Goal: Information Seeking & Learning: Compare options

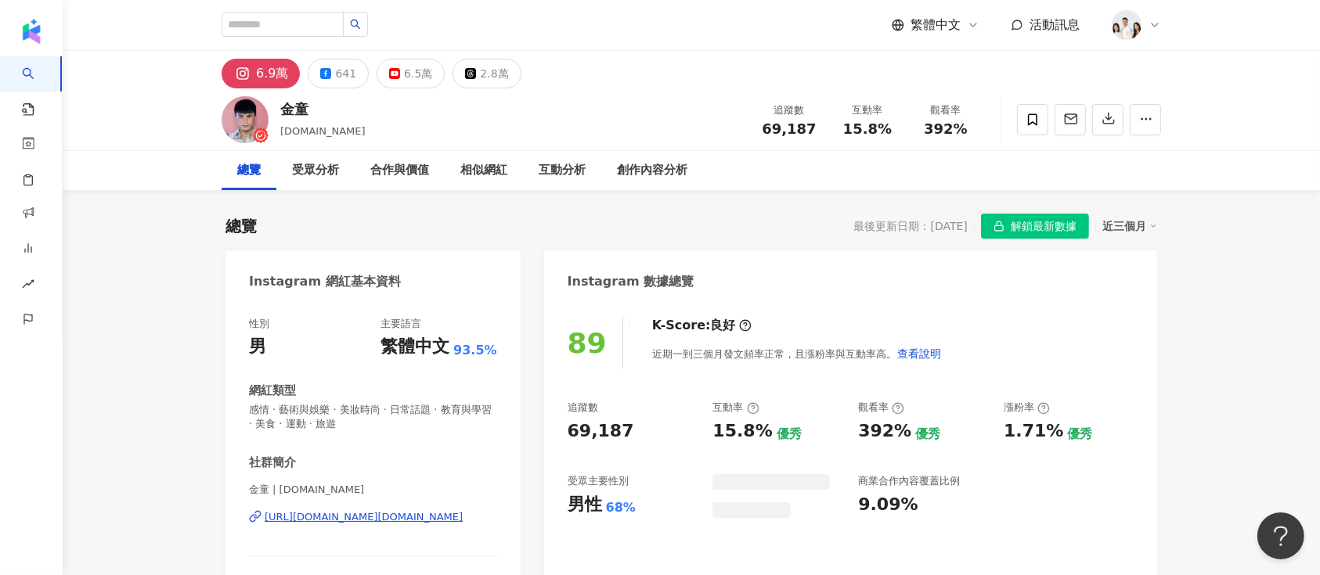
scroll to position [96, 0]
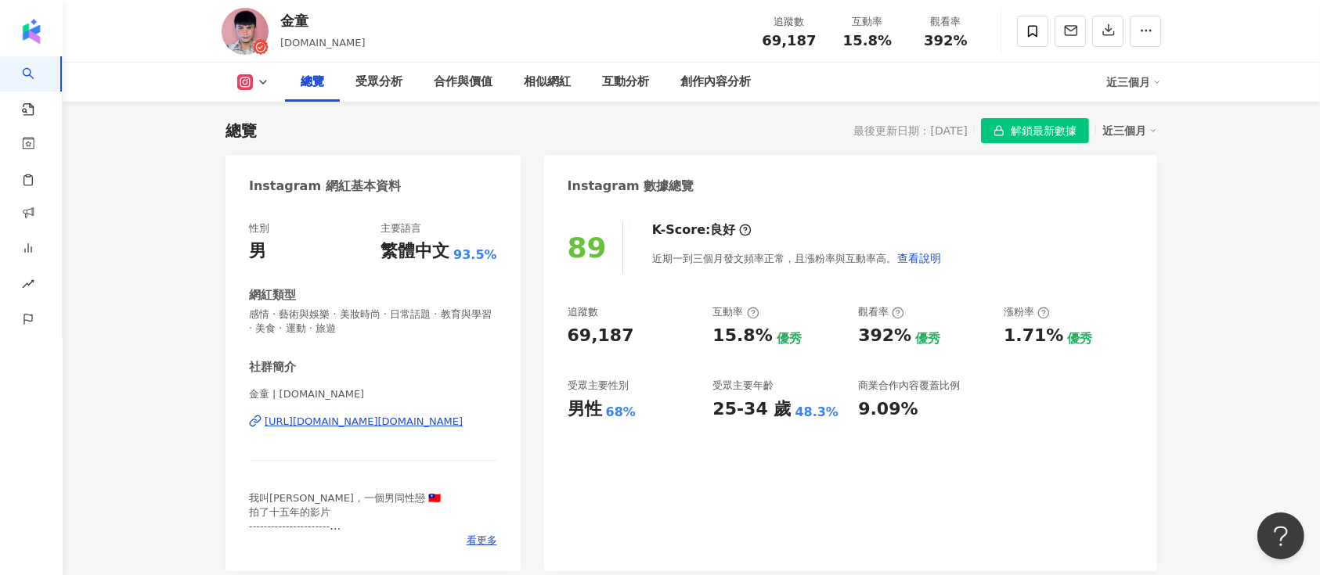
click at [1050, 132] on span "解鎖最新數據" at bounding box center [1044, 131] width 66 height 25
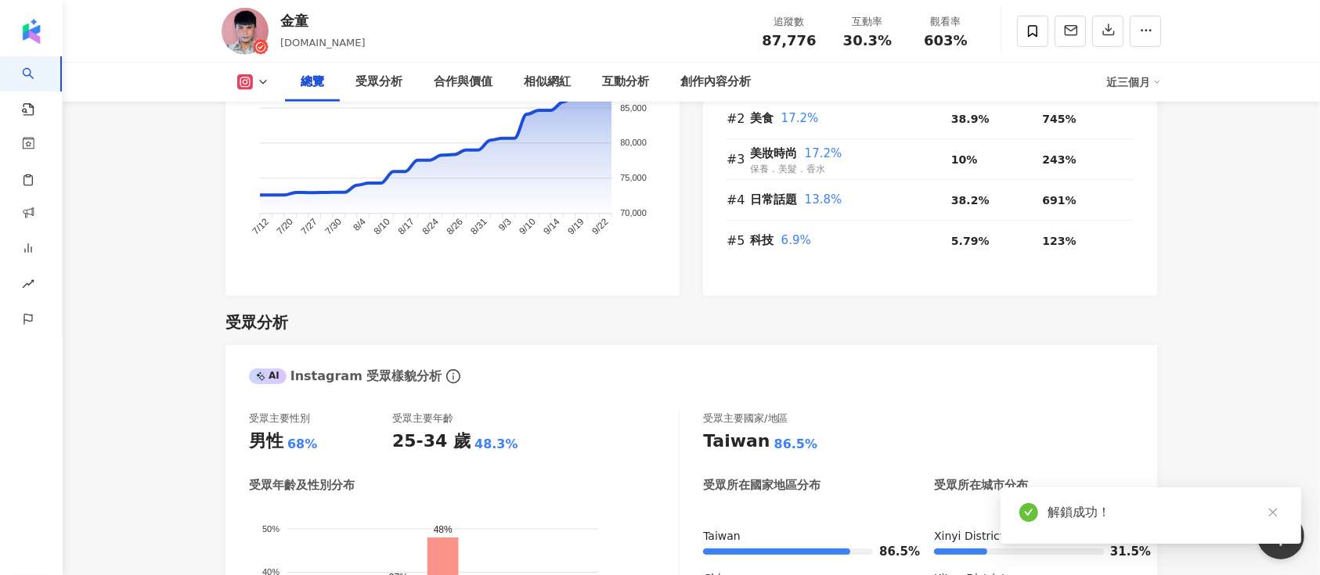
scroll to position [514, 0]
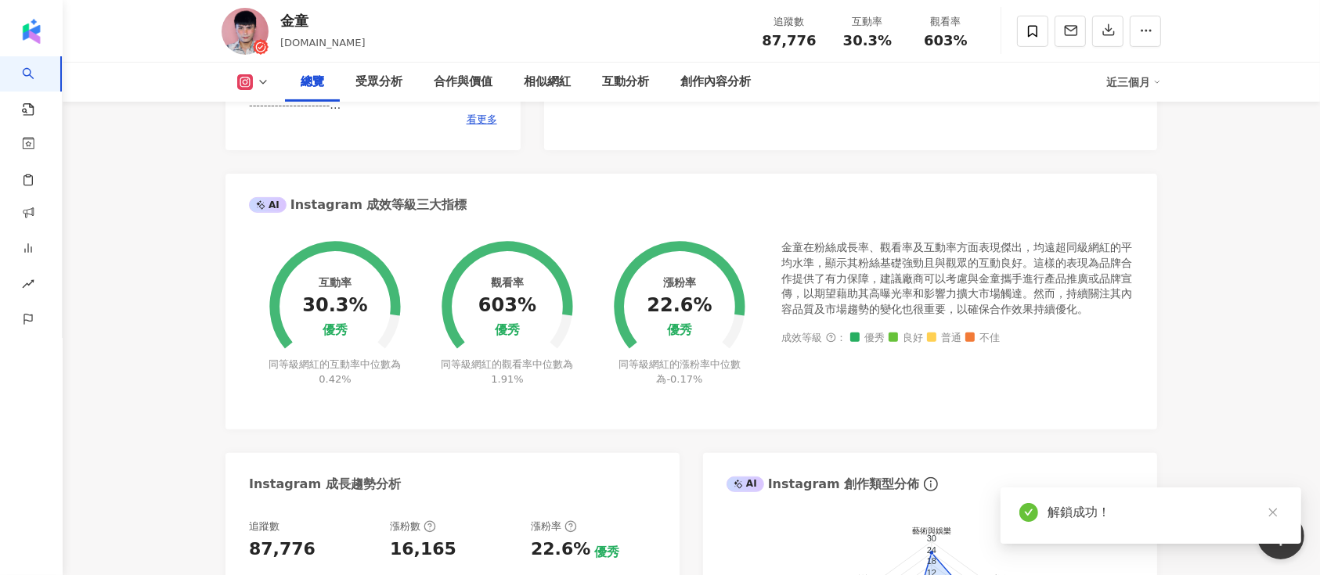
drag, startPoint x: 467, startPoint y: 305, endPoint x: 526, endPoint y: 305, distance: 59.5
click at [513, 305] on div "Instagram 網紅基本資料 性別 男 主要語言 繁體中文 93.5% 網紅類型 感情 · 藝術與娛樂 · 美妝時尚 · 日常話題 · 教育與學習 · 美…" at bounding box center [691, 328] width 932 height 1189
drag, startPoint x: 526, startPoint y: 305, endPoint x: 481, endPoint y: 305, distance: 45.4
click at [481, 305] on div "Instagram 網紅基本資料 性別 男 主要語言 繁體中文 93.5% 網紅類型 感情 · 藝術與娛樂 · 美妝時尚 · 日常話題 · 教育與學習 · 美…" at bounding box center [691, 328] width 932 height 1189
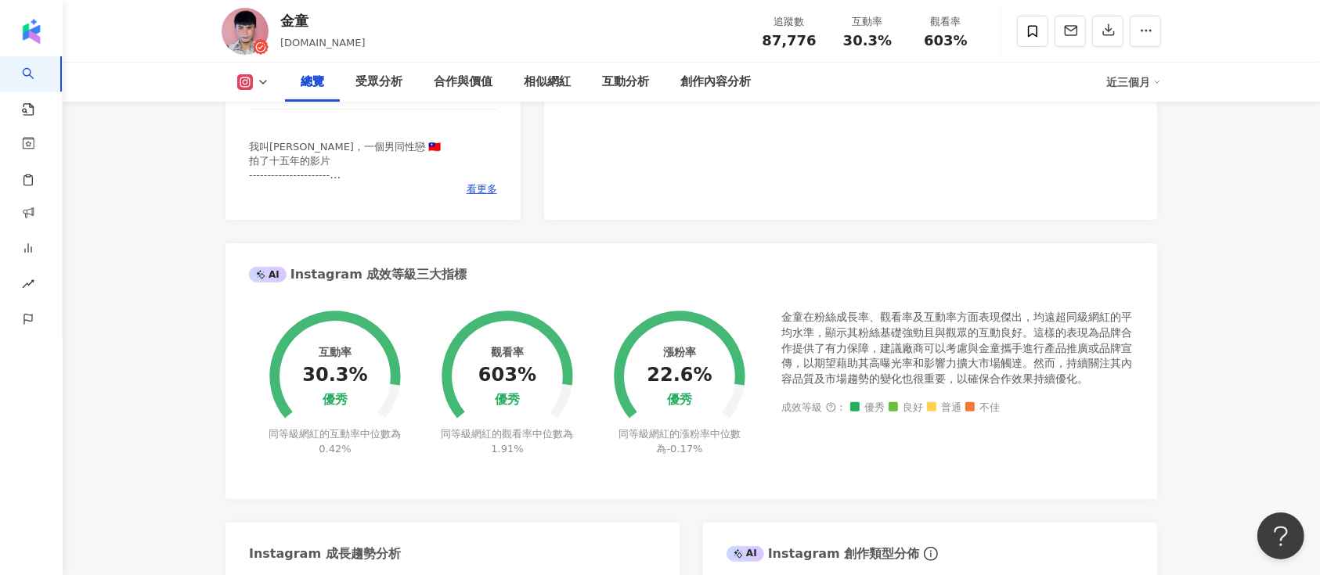
scroll to position [618, 0]
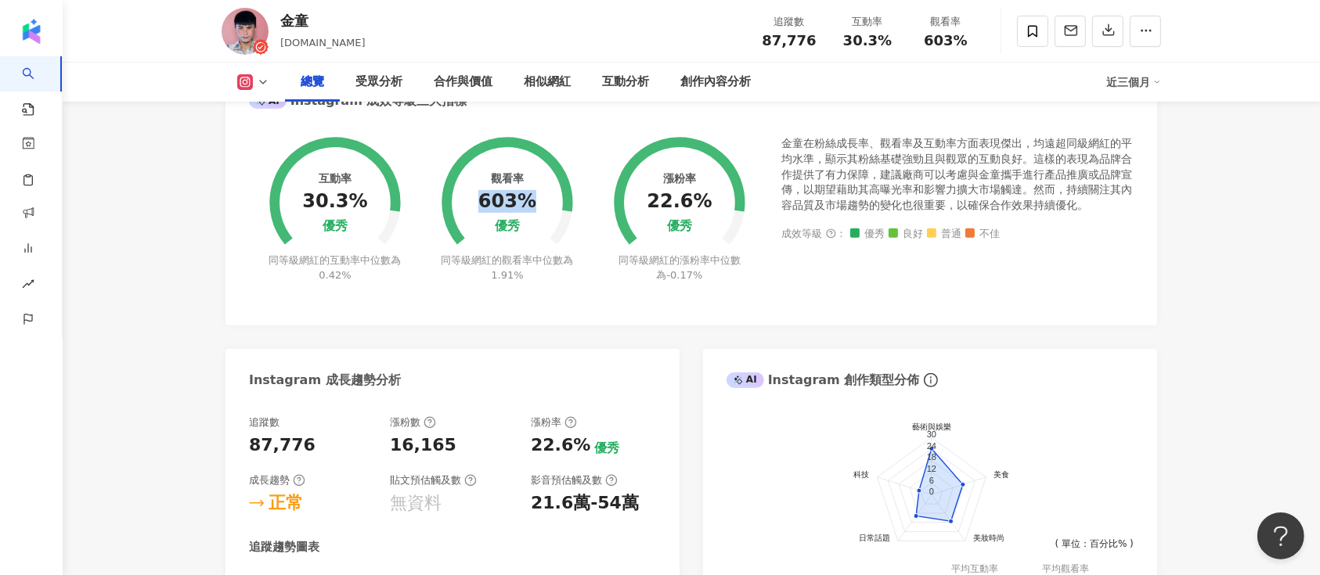
drag, startPoint x: 483, startPoint y: 204, endPoint x: 532, endPoint y: 208, distance: 49.5
click at [532, 208] on div "603%" at bounding box center [507, 202] width 58 height 22
copy div "603%"
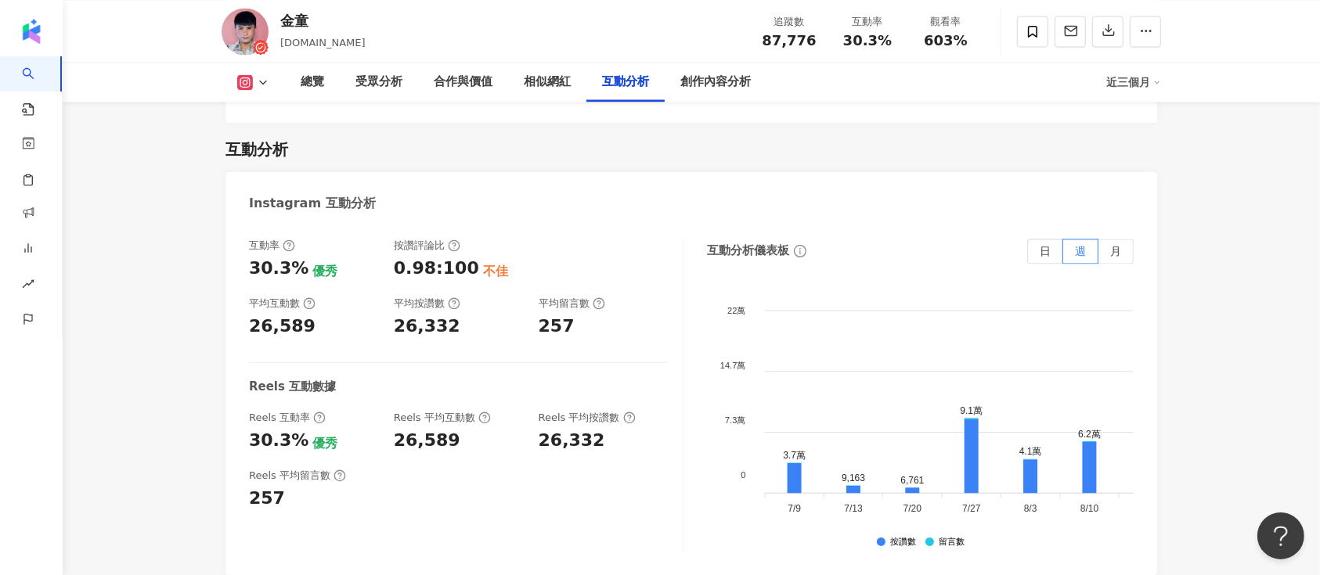
scroll to position [3123, 0]
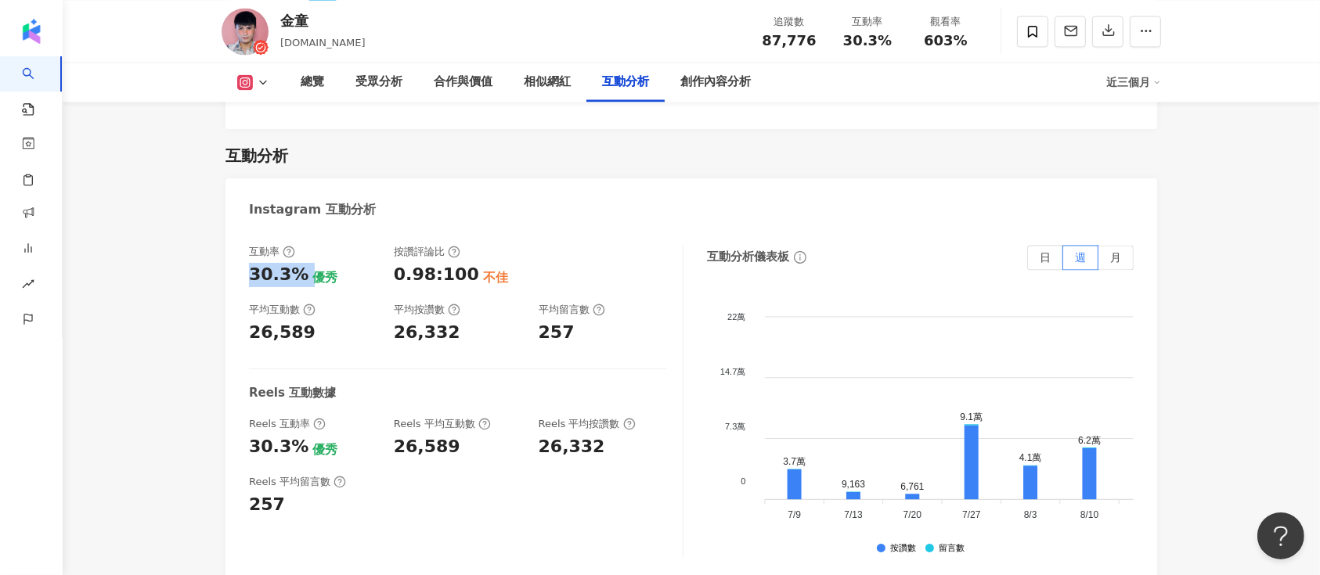
drag, startPoint x: 246, startPoint y: 204, endPoint x: 305, endPoint y: 205, distance: 59.5
click at [305, 229] on div "互動率 30.3% 優秀 按讚評論比 0.98:100 不佳 平均互動數 26,589 平均按讚數 26,332 平均留言數 257 Reels 互動數據 R…" at bounding box center [691, 405] width 932 height 352
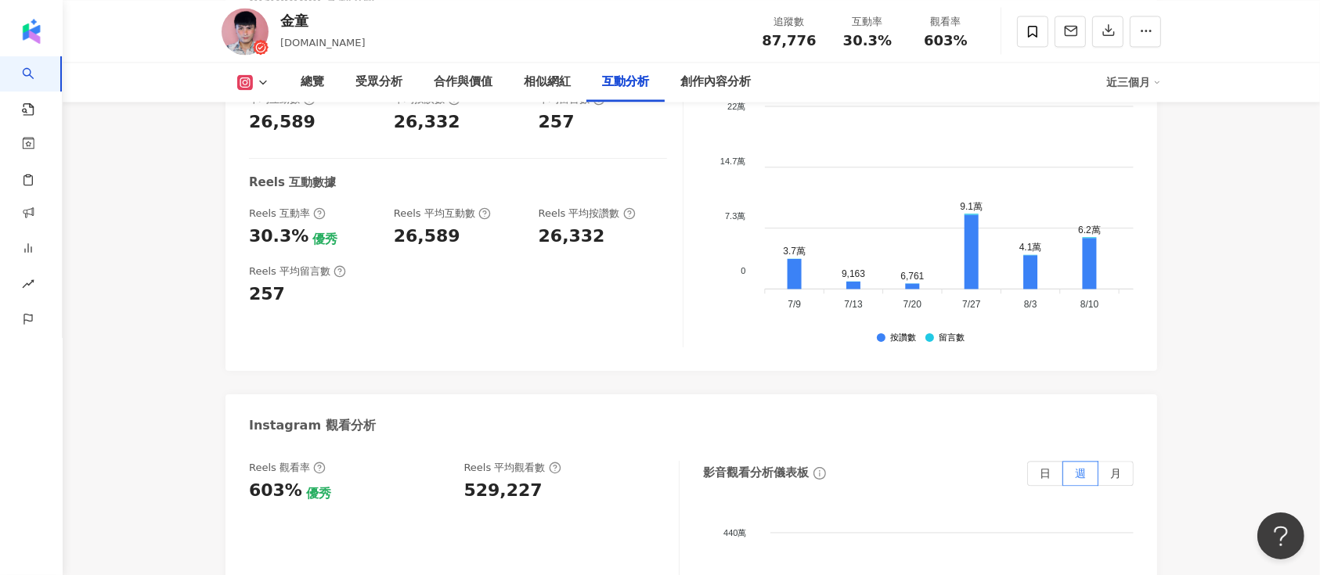
scroll to position [3227, 0]
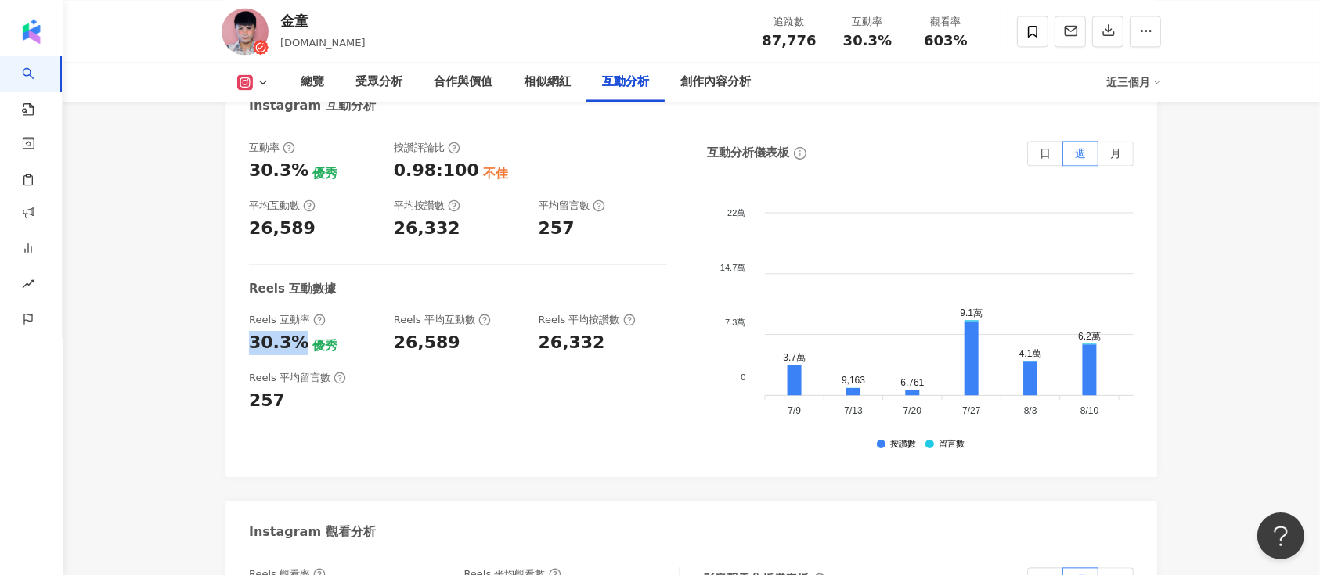
drag, startPoint x: 255, startPoint y: 272, endPoint x: 300, endPoint y: 271, distance: 44.7
click at [300, 271] on div "互動率 30.3% 優秀 按讚評論比 0.98:100 不佳 平均互動數 26,589 平均按讚數 26,332 平均留言數 257 Reels 互動數據 R…" at bounding box center [691, 301] width 932 height 352
copy div "30.3%"
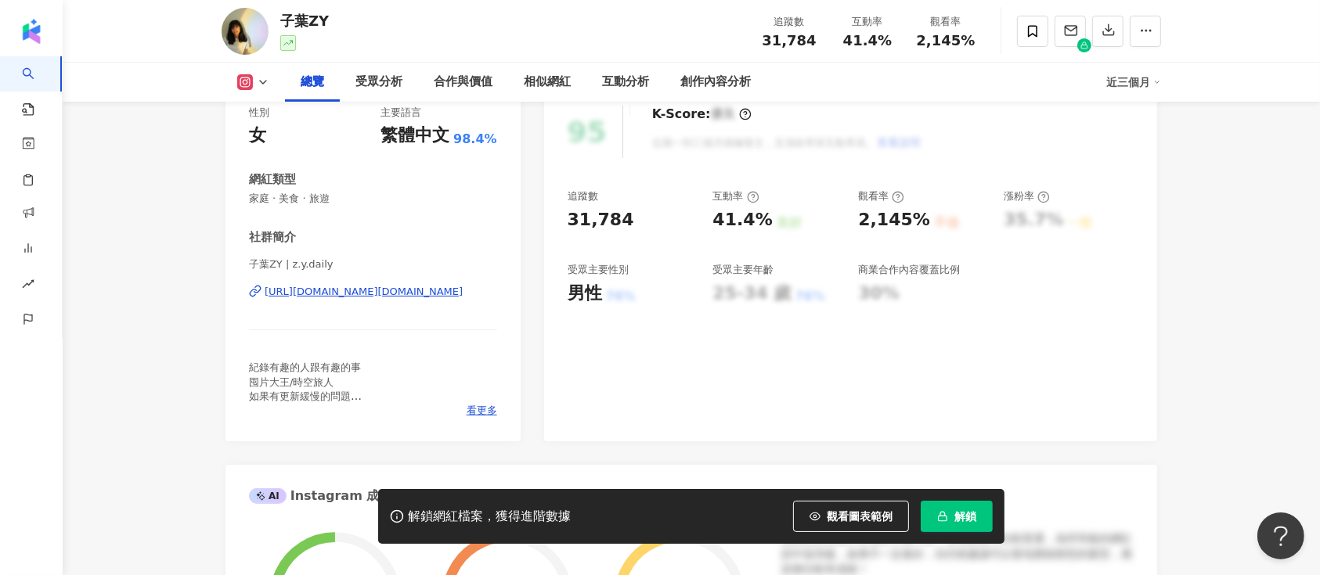
click at [937, 507] on button "解鎖" at bounding box center [957, 516] width 72 height 31
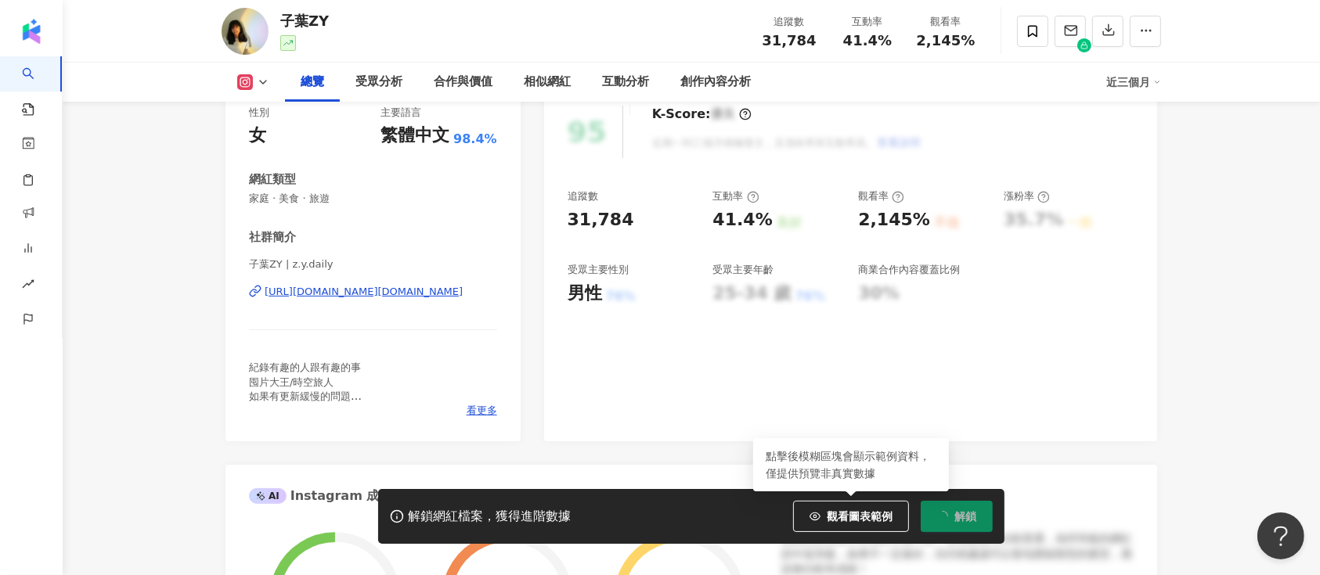
scroll to position [96, 0]
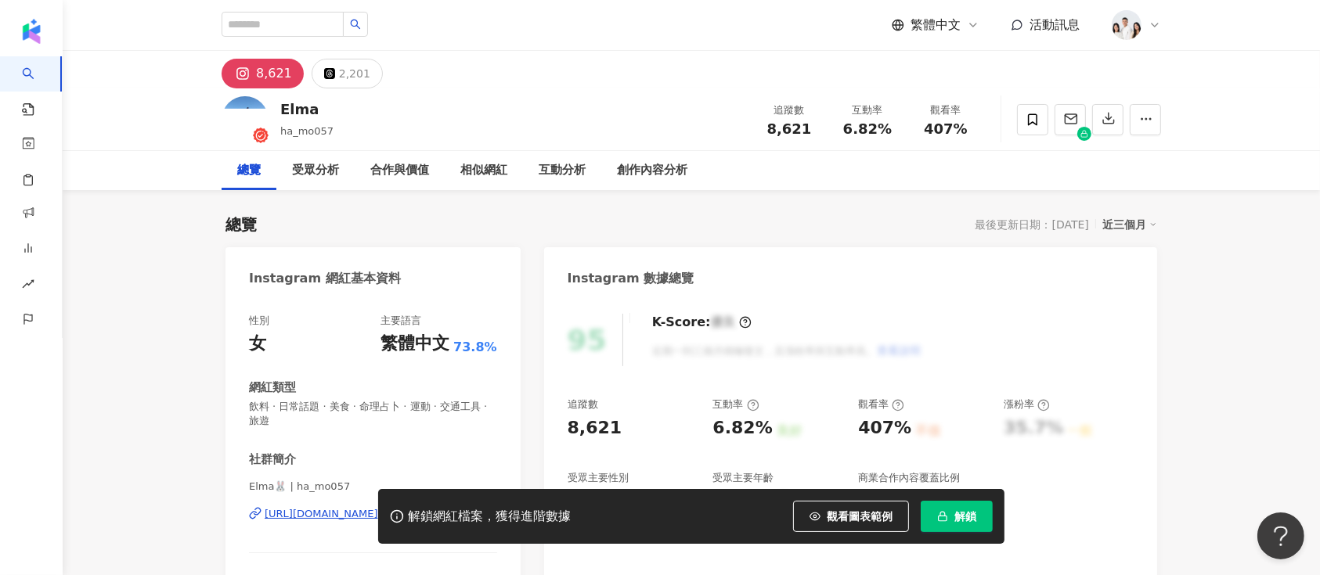
scroll to position [96, 0]
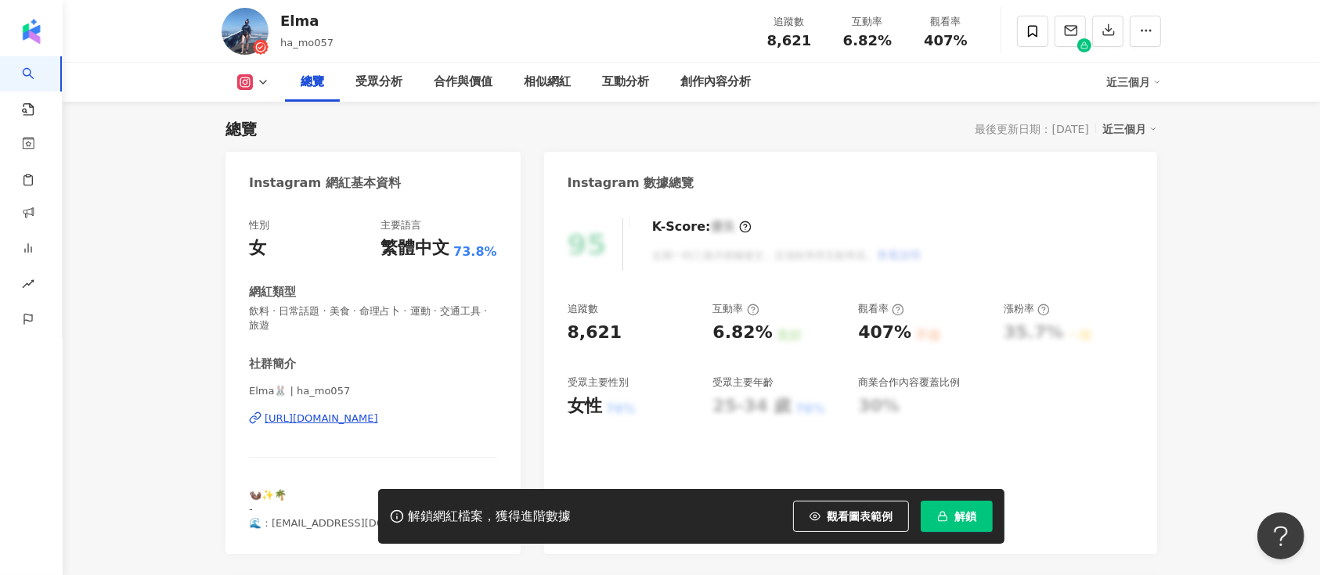
click at [977, 510] on button "解鎖" at bounding box center [957, 516] width 72 height 31
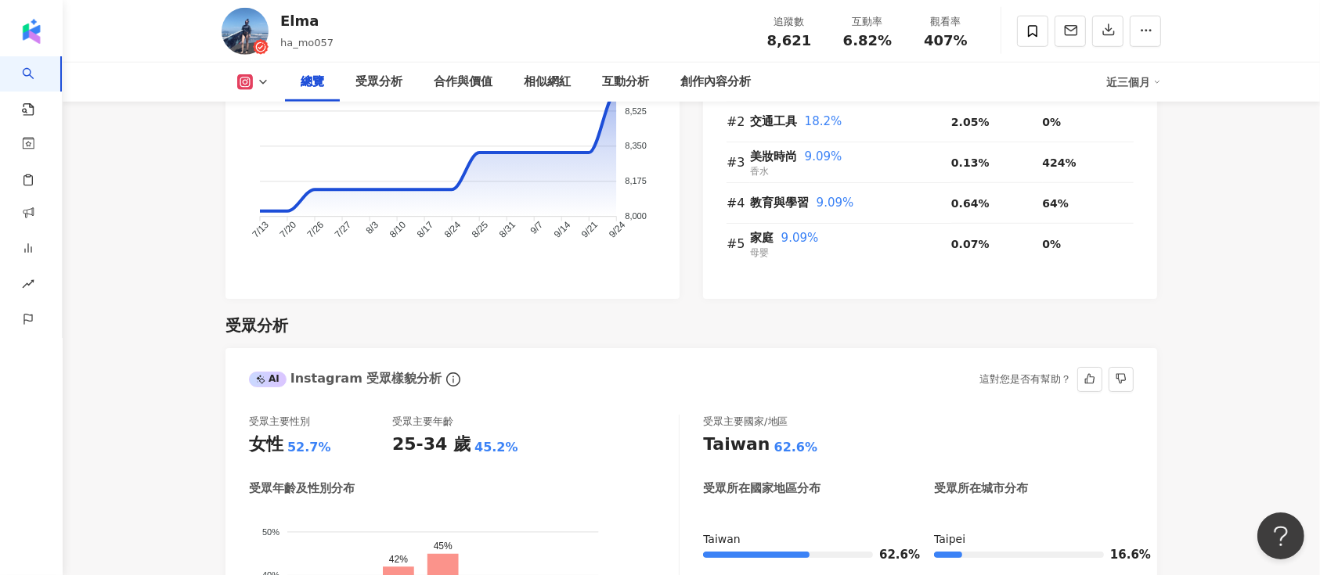
scroll to position [618, 0]
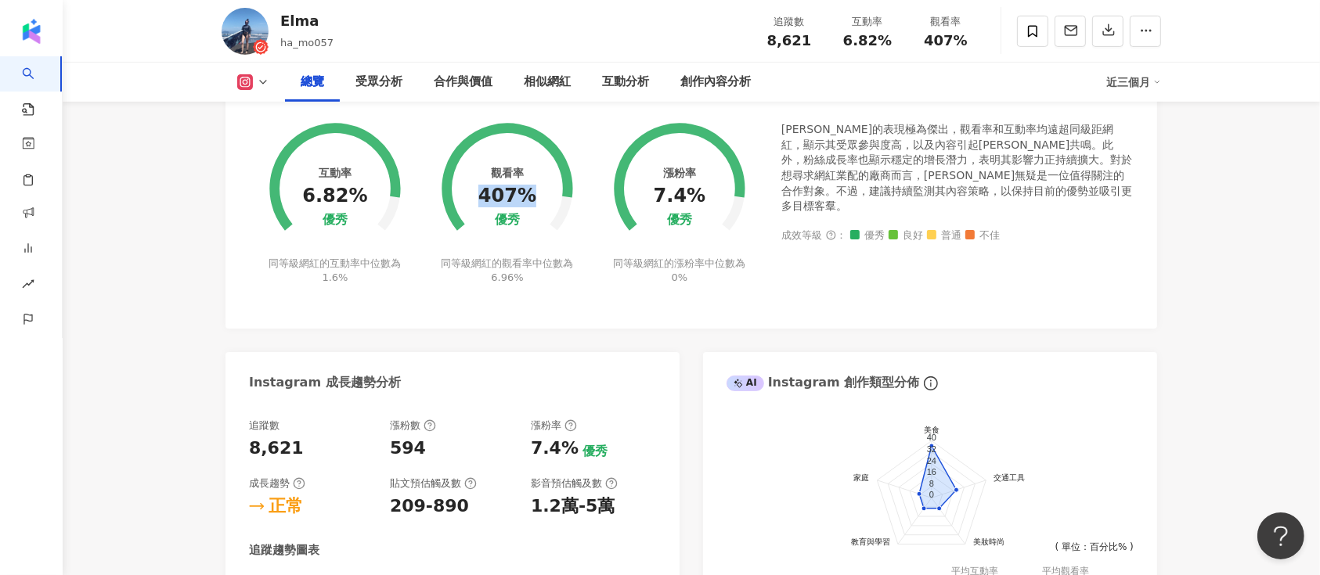
drag, startPoint x: 485, startPoint y: 201, endPoint x: 526, endPoint y: 200, distance: 41.5
click at [526, 200] on div "407%" at bounding box center [507, 197] width 58 height 22
copy div "407%"
click at [316, 200] on div "6.82%" at bounding box center [334, 197] width 65 height 22
drag, startPoint x: 307, startPoint y: 201, endPoint x: 361, endPoint y: 197, distance: 54.2
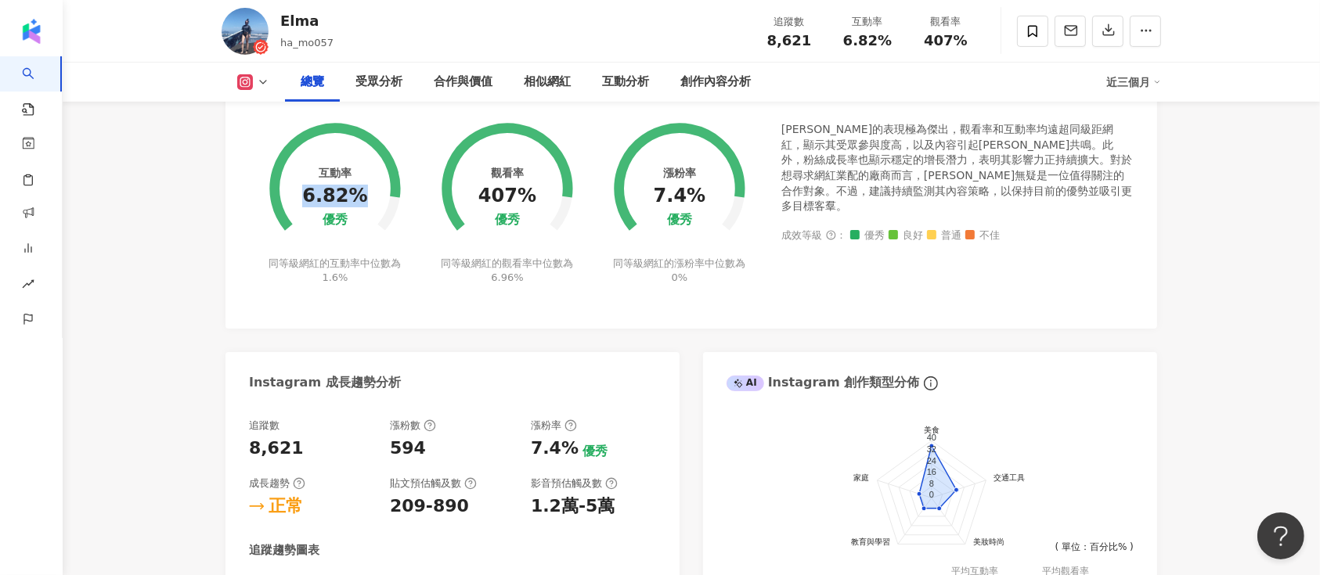
click at [361, 197] on div "6.82%" at bounding box center [334, 197] width 65 height 22
copy div "6.82%"
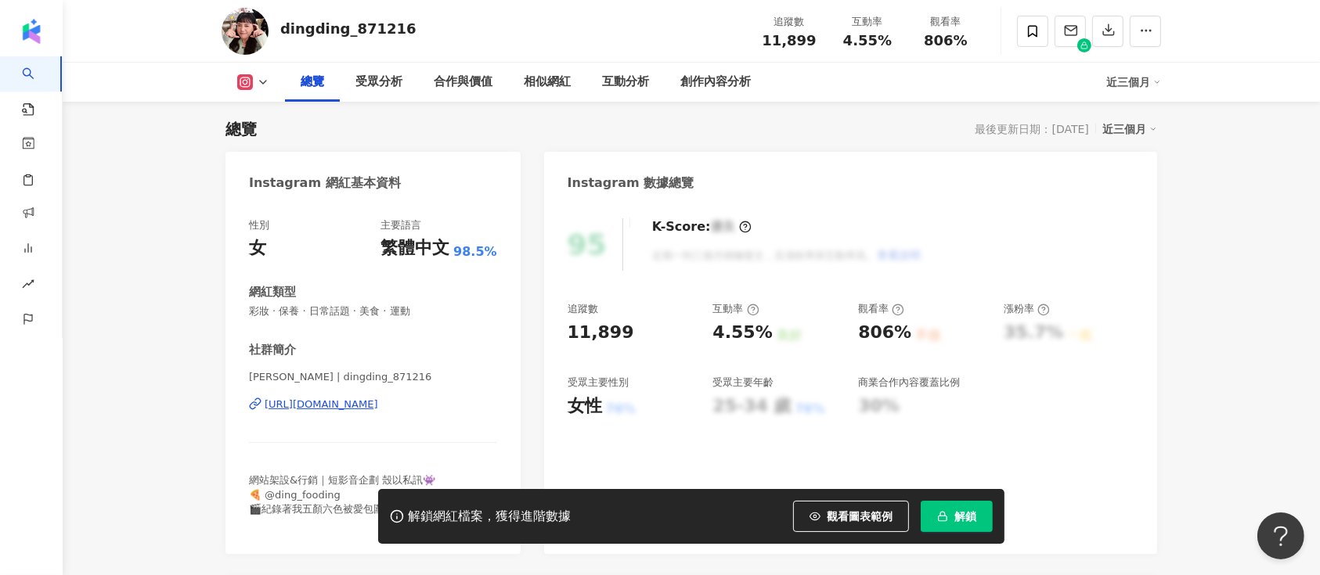
scroll to position [618, 0]
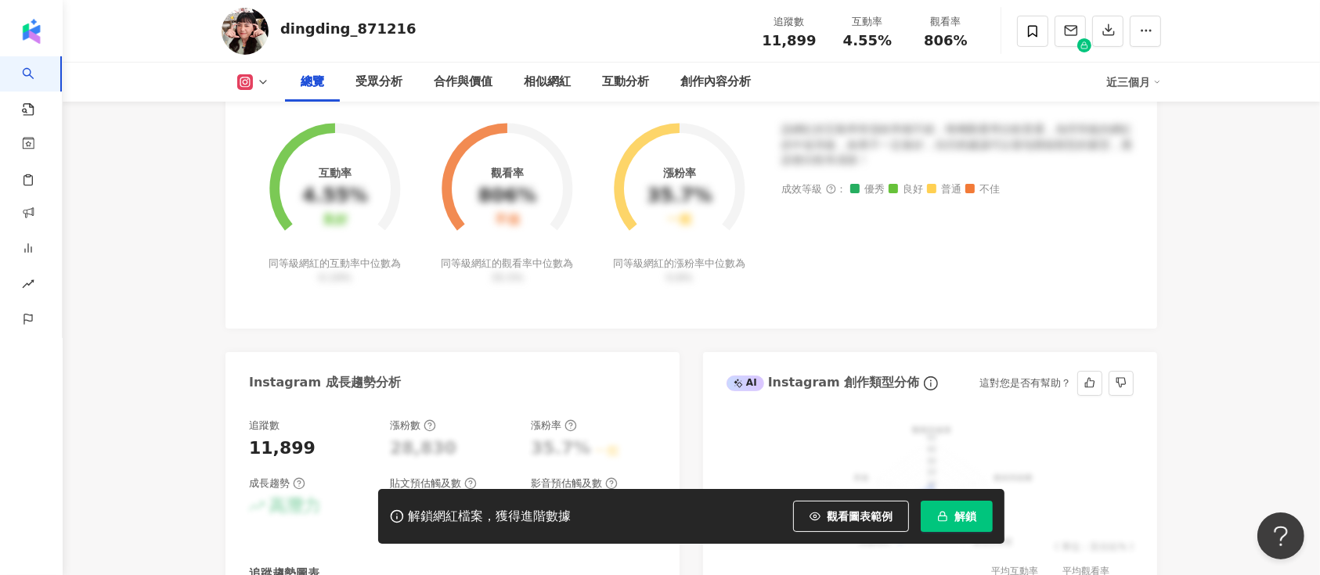
click at [958, 510] on span "解鎖" at bounding box center [965, 516] width 22 height 13
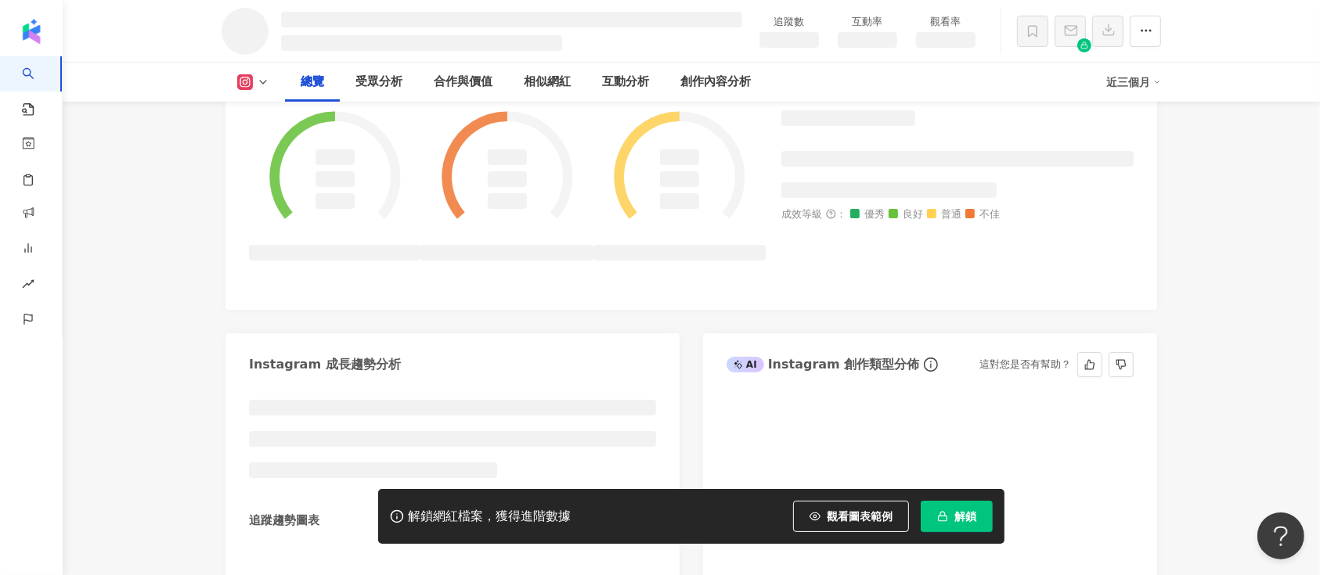
scroll to position [674, 0]
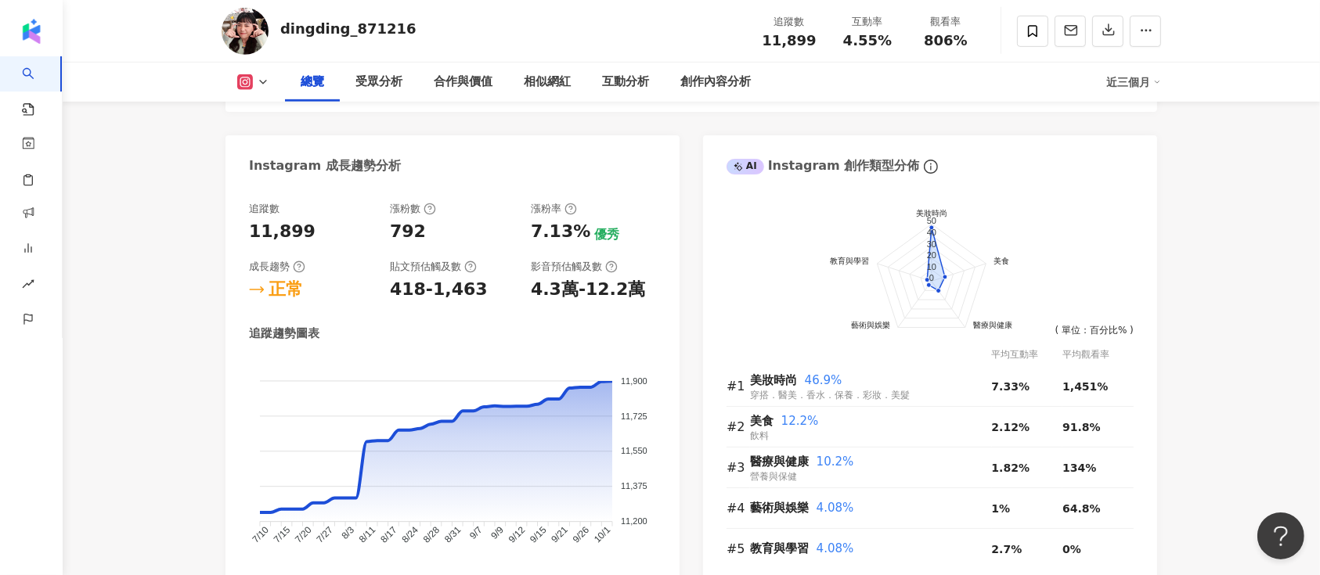
scroll to position [521, 0]
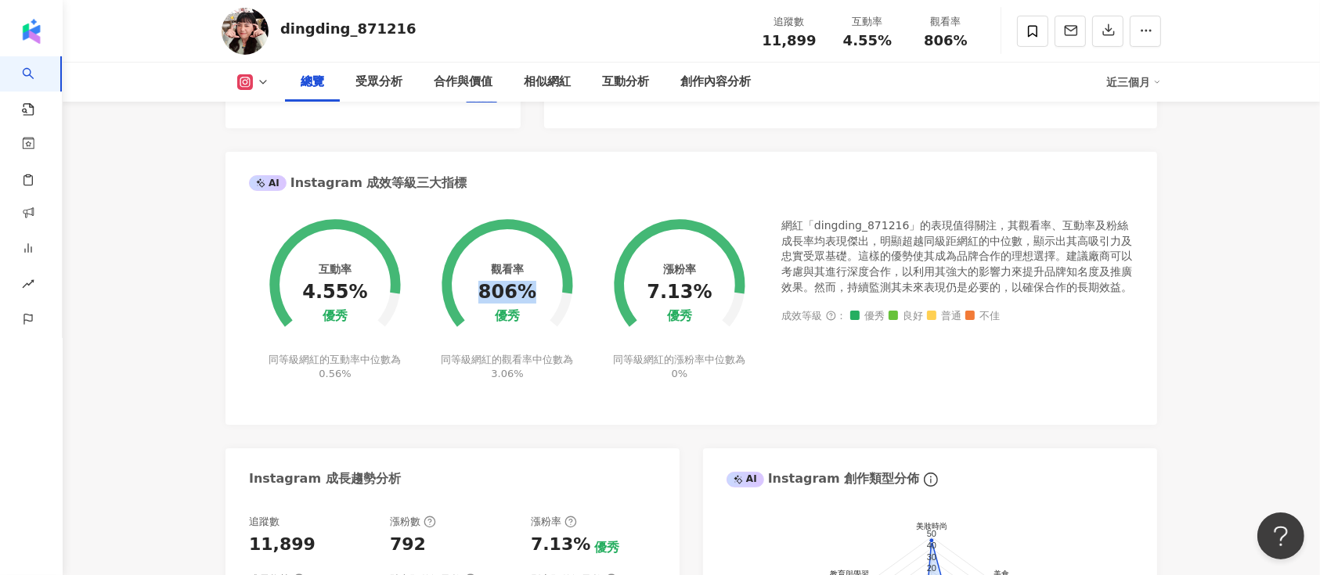
drag, startPoint x: 482, startPoint y: 298, endPoint x: 527, endPoint y: 301, distance: 44.7
click at [527, 301] on div "806%" at bounding box center [507, 293] width 58 height 22
copy div "806%"
drag, startPoint x: 299, startPoint y: 292, endPoint x: 355, endPoint y: 295, distance: 56.5
click at [355, 295] on div "互動率 4.55% 優秀 同等級網紅的互動率中位數為 0.56%" at bounding box center [335, 290] width 172 height 182
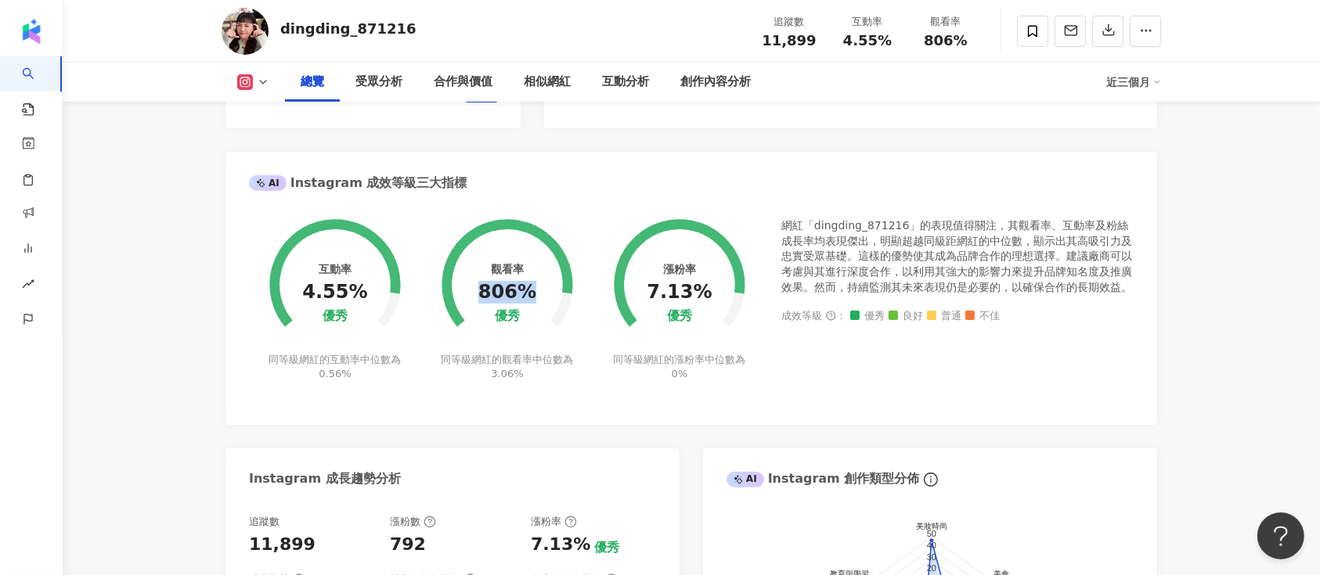
drag, startPoint x: 364, startPoint y: 296, endPoint x: 333, endPoint y: 293, distance: 31.5
click at [333, 293] on div "互動率 4.55% 優秀 同等級網紅的互動率中位數為 0.56%" at bounding box center [335, 290] width 172 height 182
drag, startPoint x: 308, startPoint y: 290, endPoint x: 359, endPoint y: 289, distance: 50.9
click at [359, 289] on div "4.55%" at bounding box center [334, 293] width 65 height 22
copy div "4.55%"
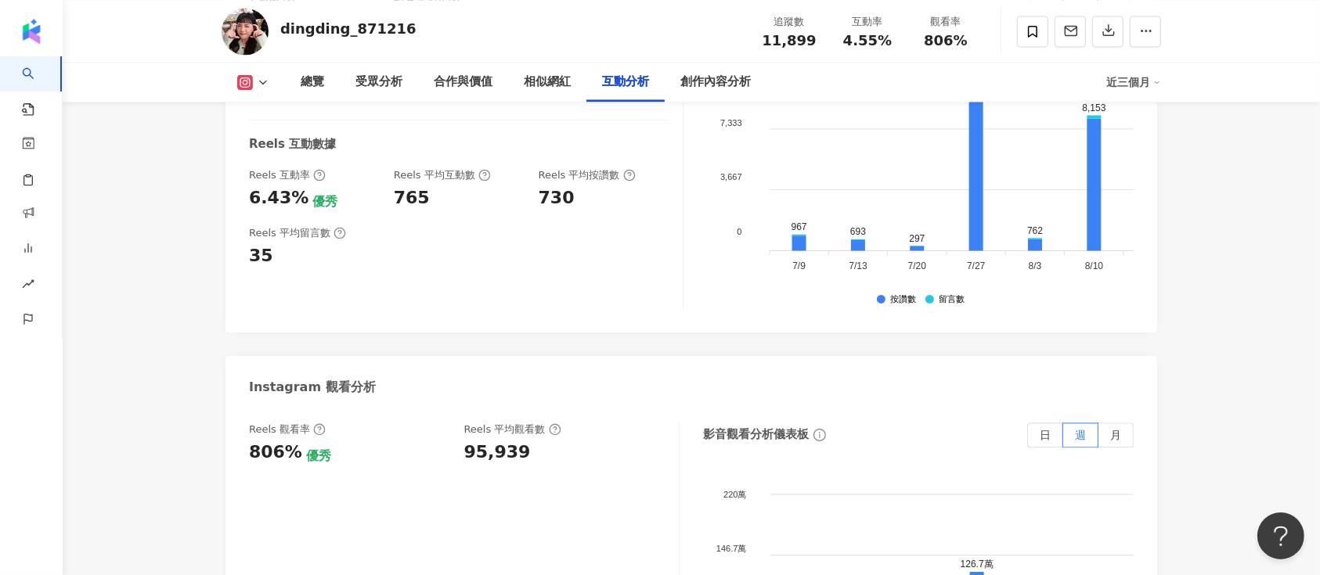
scroll to position [3236, 0]
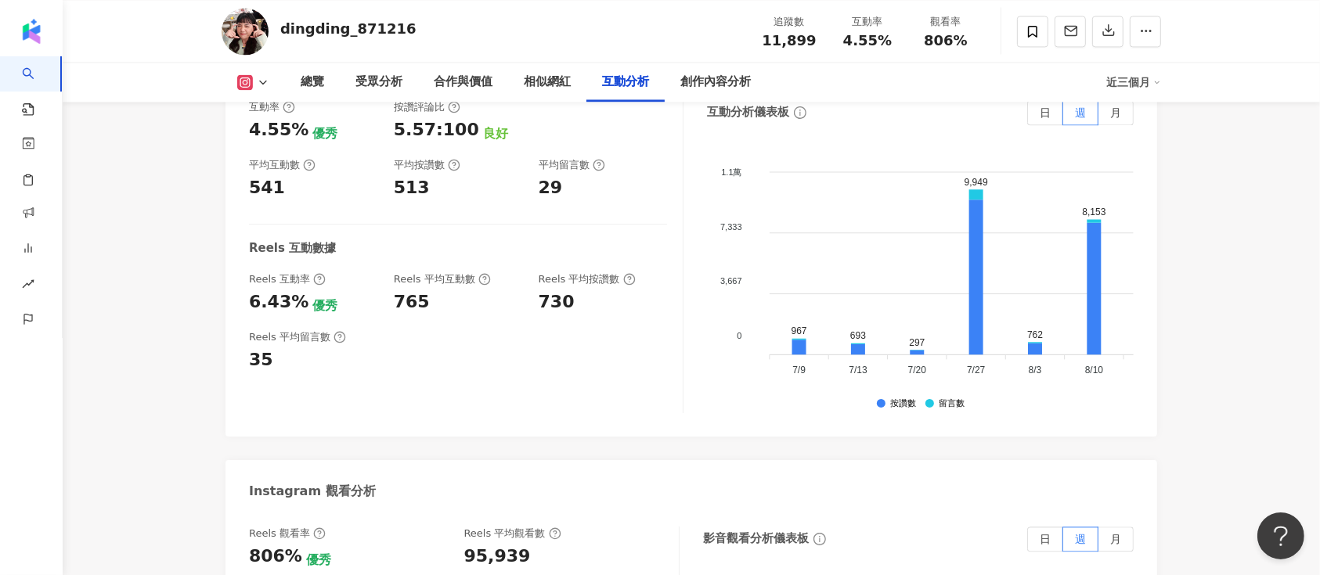
click at [250, 290] on div "6.43%" at bounding box center [279, 302] width 60 height 24
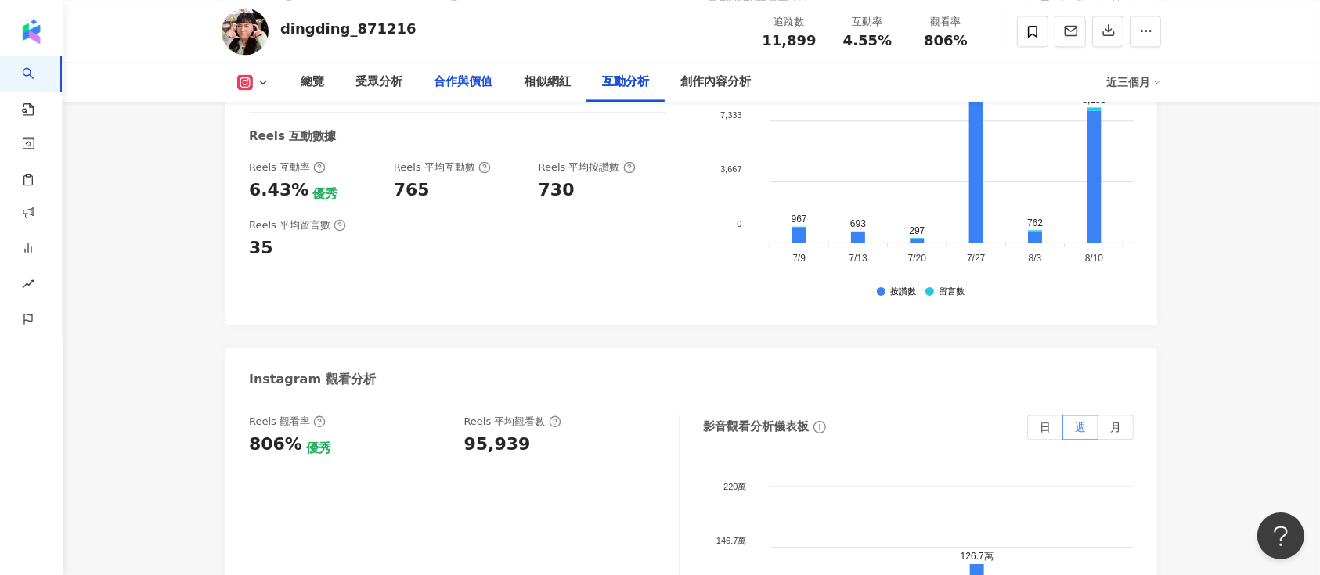
scroll to position [3445, 0]
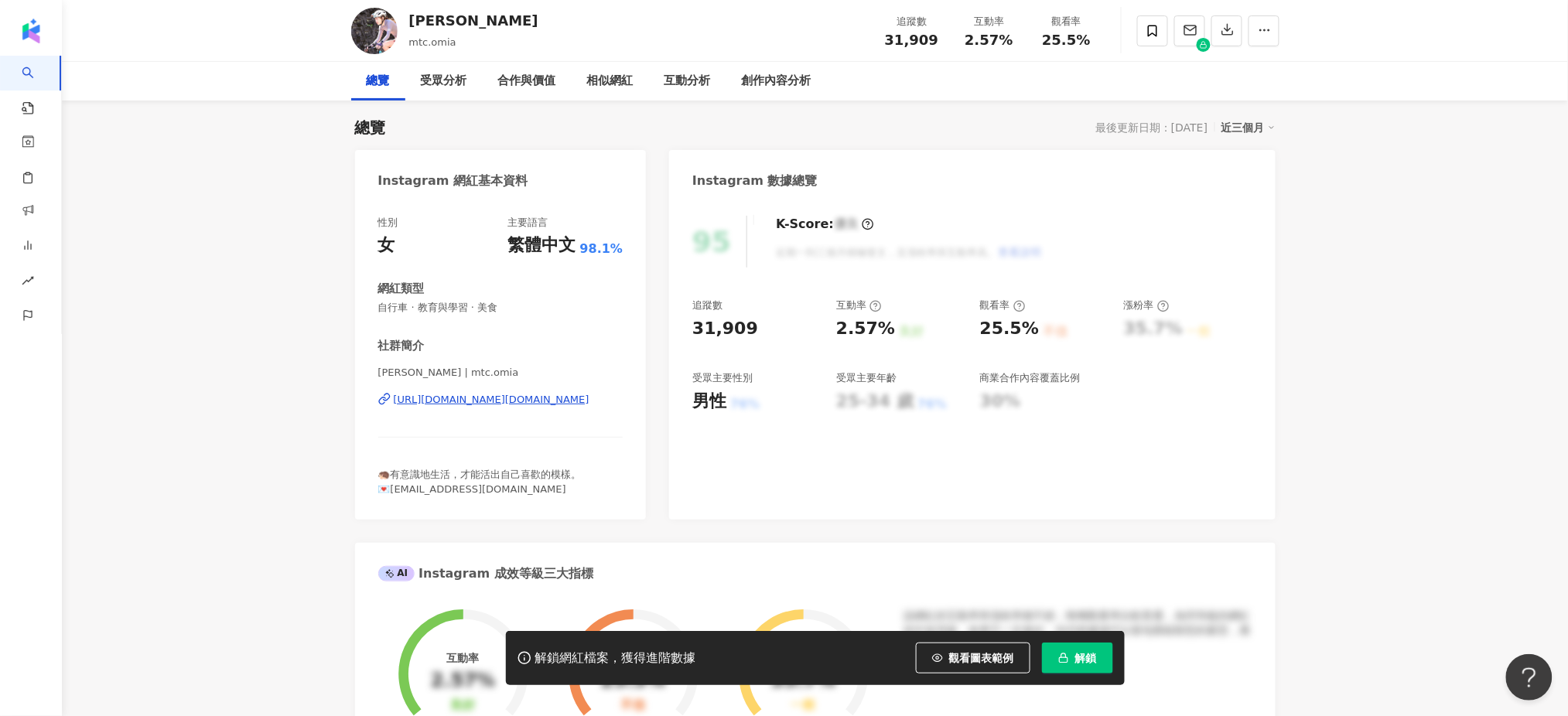
click at [1078, 648] on button "解鎖" at bounding box center [1078, 658] width 71 height 31
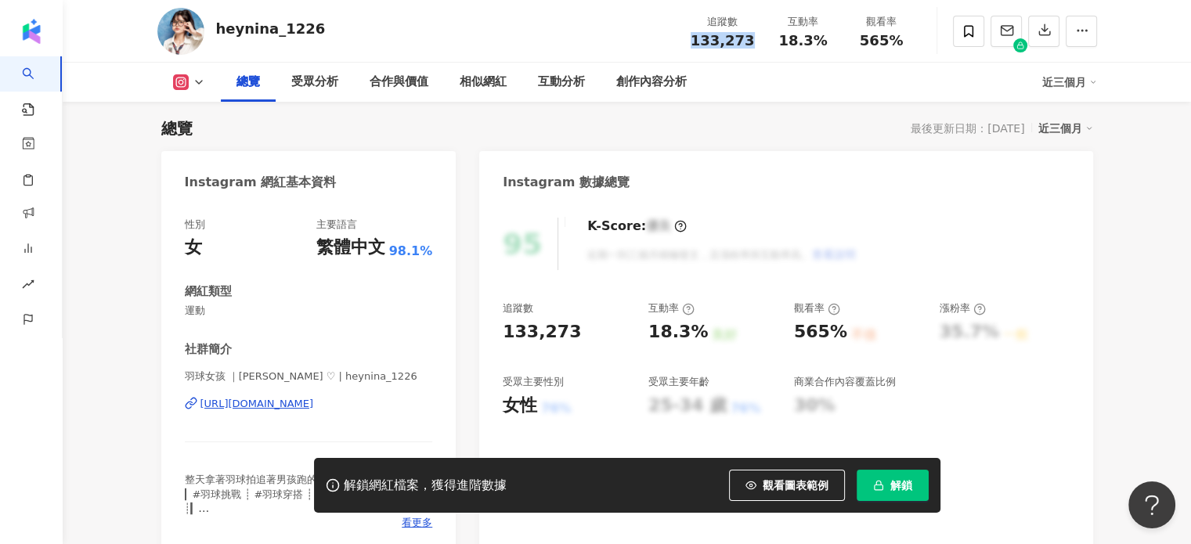
drag, startPoint x: 752, startPoint y: 40, endPoint x: 684, endPoint y: 45, distance: 68.3
click at [684, 44] on div "heynina_1226 追蹤數 133,273 互動率 18.3% 觀看率 565%" at bounding box center [627, 31] width 1002 height 62
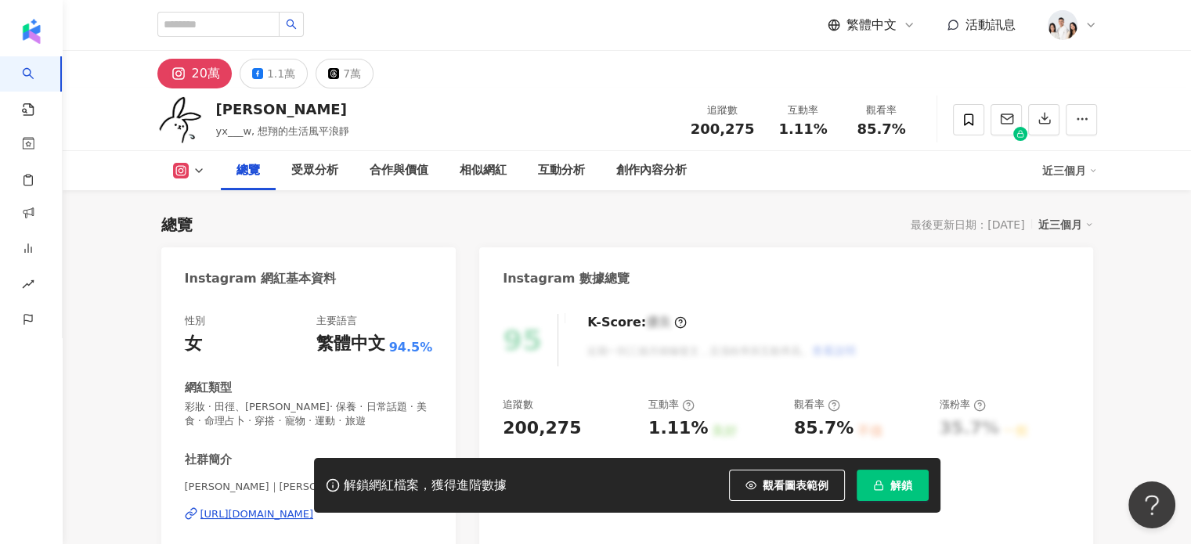
click at [883, 480] on icon "button" at bounding box center [878, 485] width 11 height 11
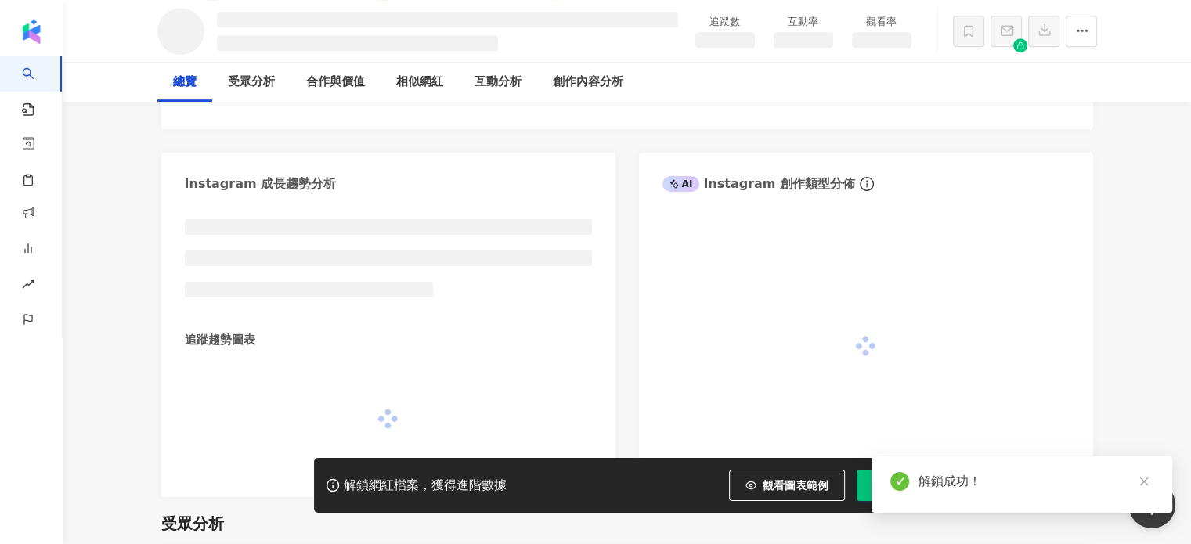
scroll to position [1036, 0]
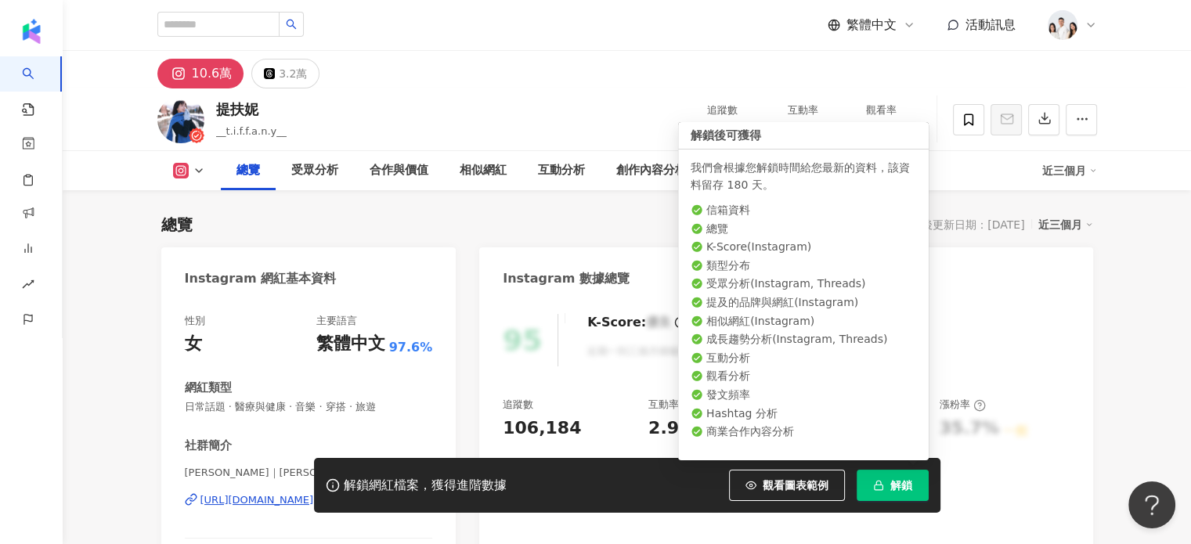
click at [882, 491] on span "button" at bounding box center [878, 485] width 11 height 13
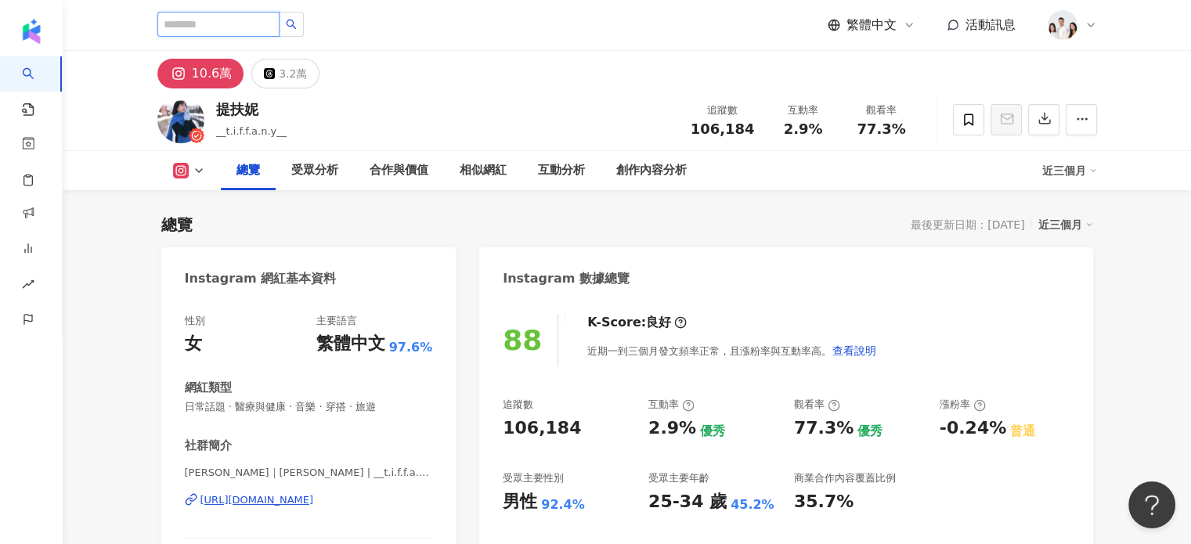
click at [280, 27] on input "search" at bounding box center [218, 24] width 122 height 25
paste input "********"
type input "********"
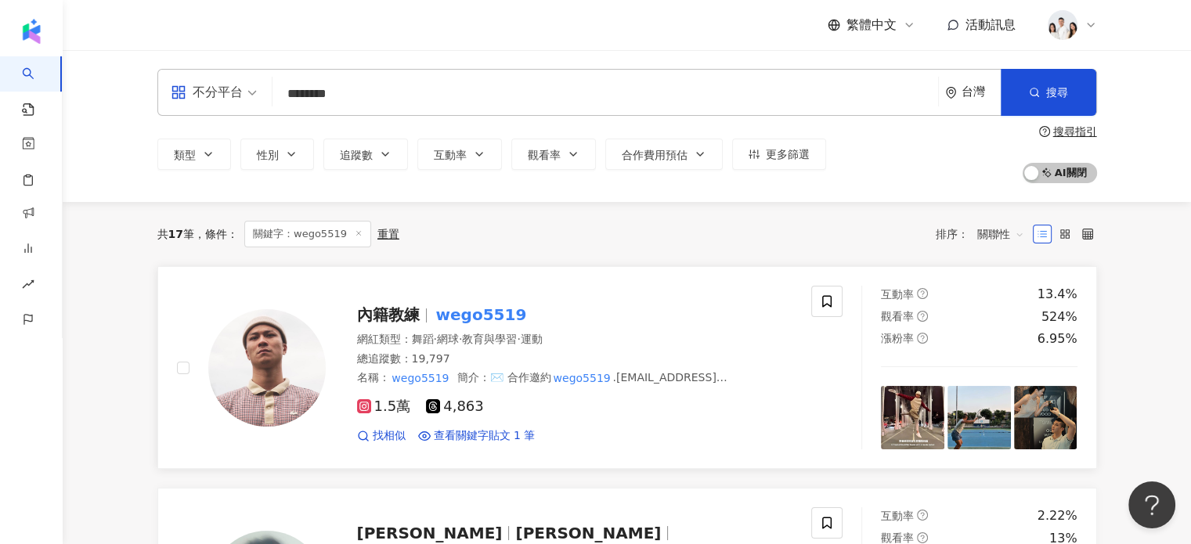
click at [448, 304] on mark "wego5519" at bounding box center [481, 314] width 97 height 25
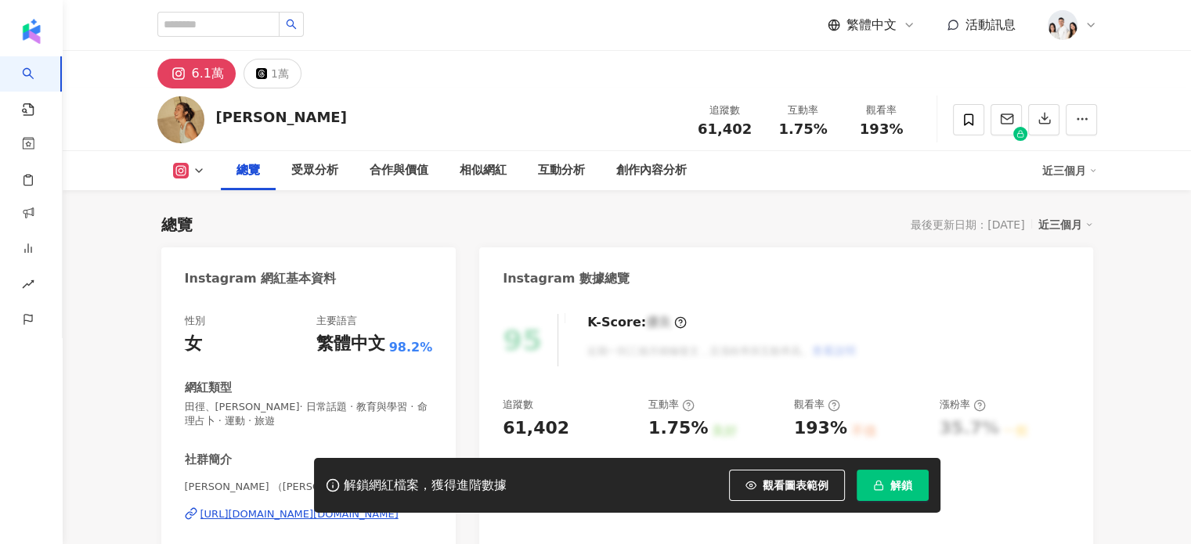
click at [873, 482] on icon "button" at bounding box center [878, 485] width 11 height 11
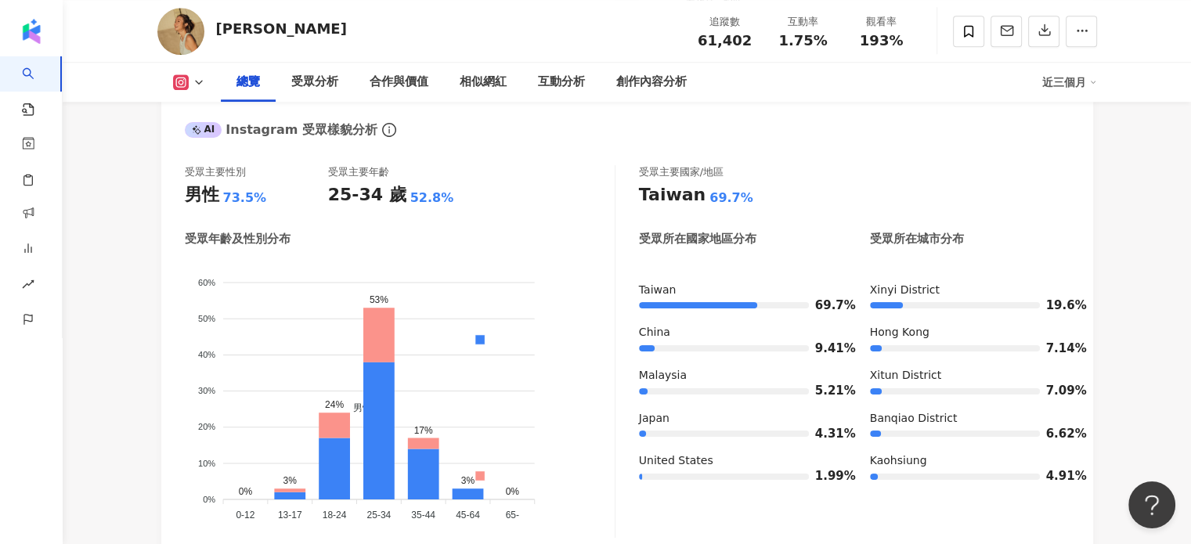
scroll to position [1409, 0]
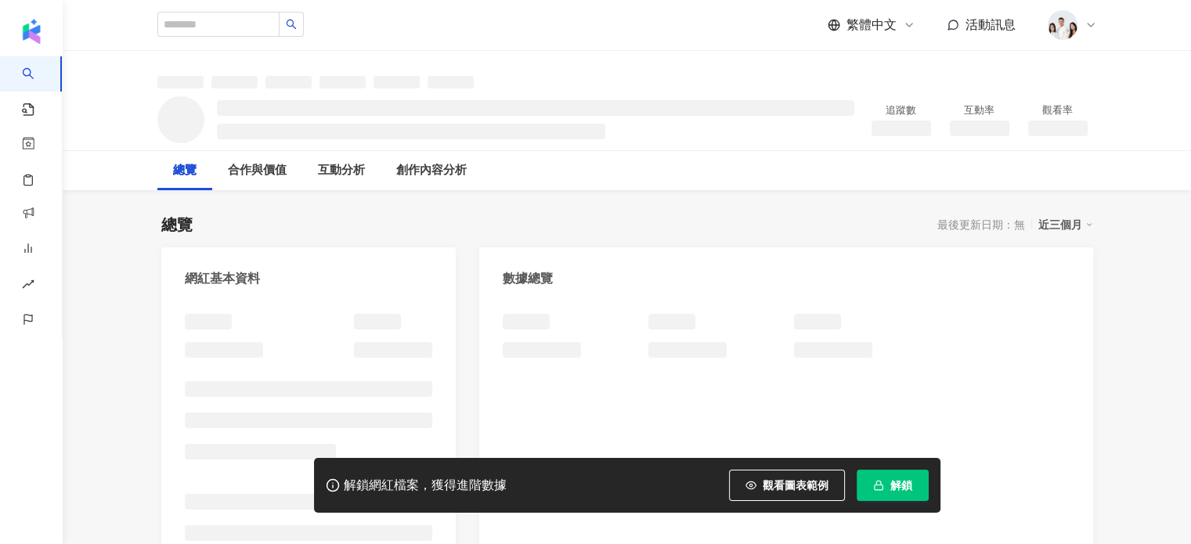
click at [889, 475] on button "解鎖" at bounding box center [893, 485] width 72 height 31
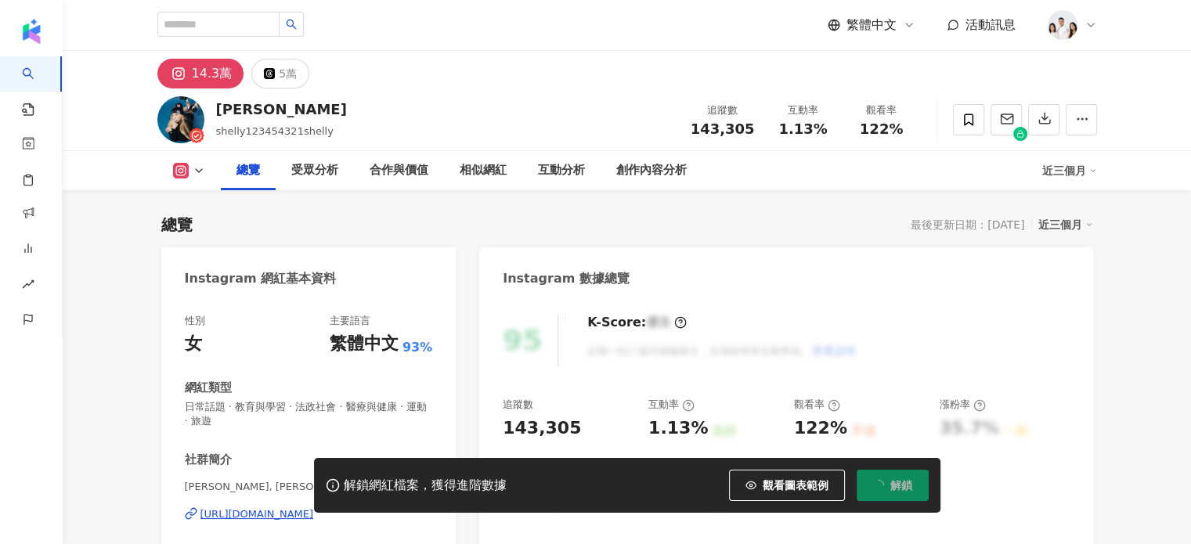
scroll to position [96, 0]
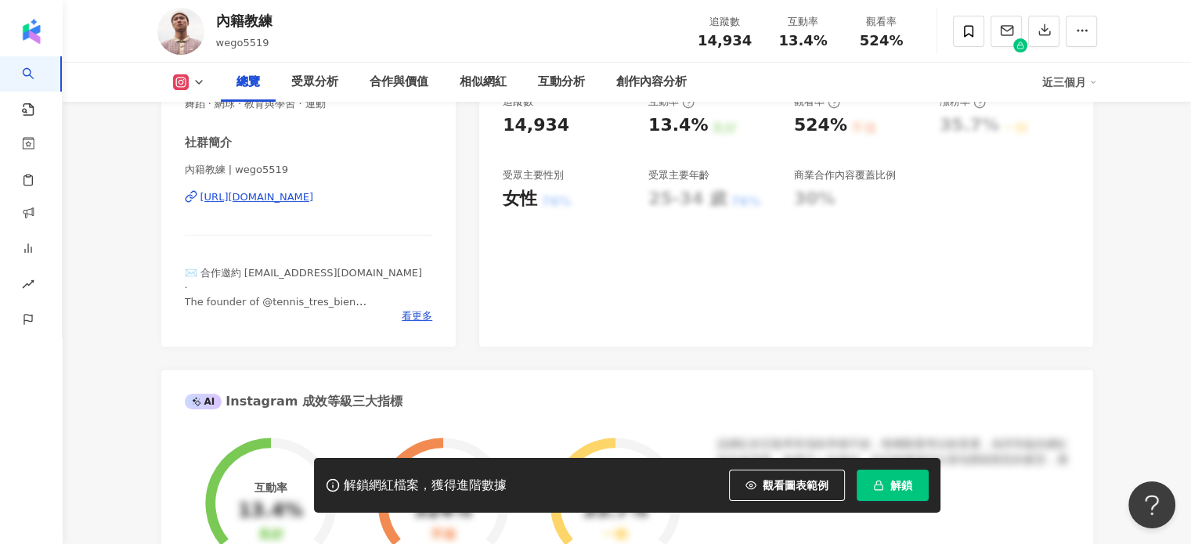
scroll to position [391, 0]
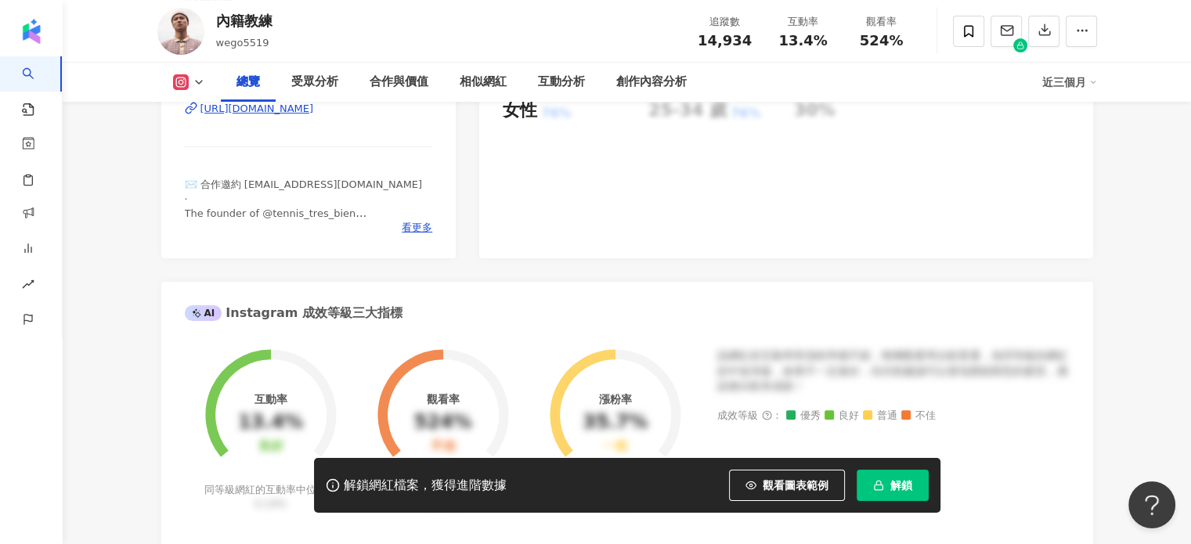
click at [890, 490] on span "解鎖" at bounding box center [901, 485] width 22 height 13
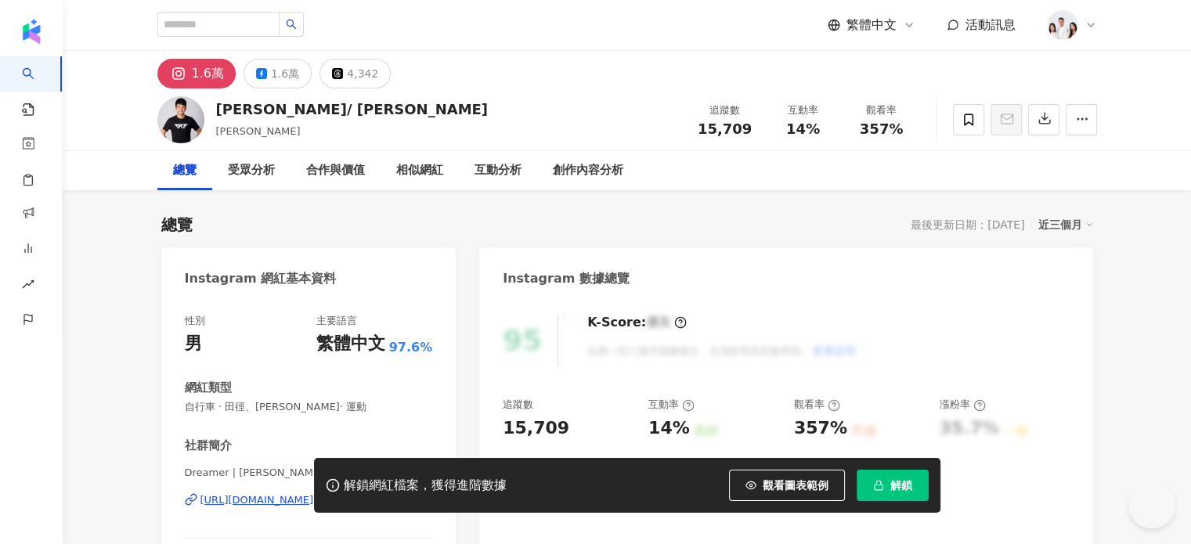
click at [880, 485] on icon "button" at bounding box center [878, 485] width 11 height 11
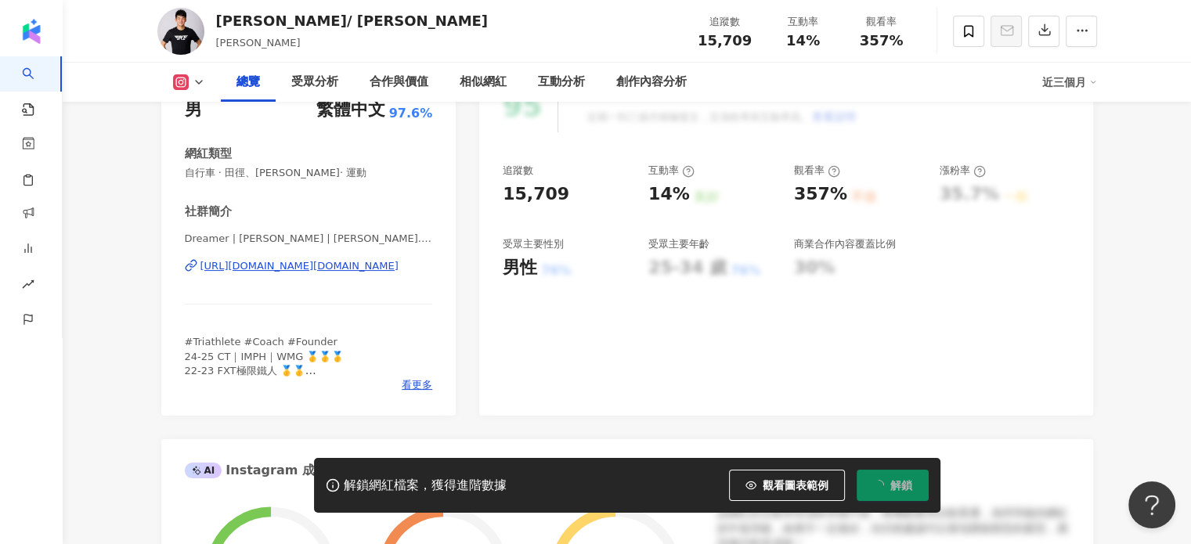
scroll to position [235, 0]
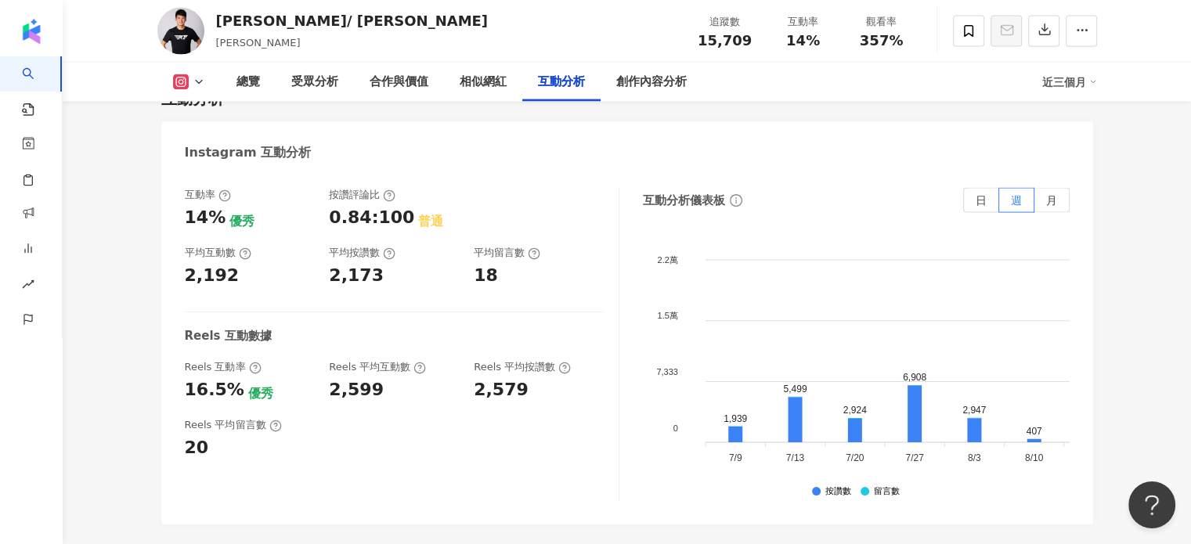
scroll to position [3228, 0]
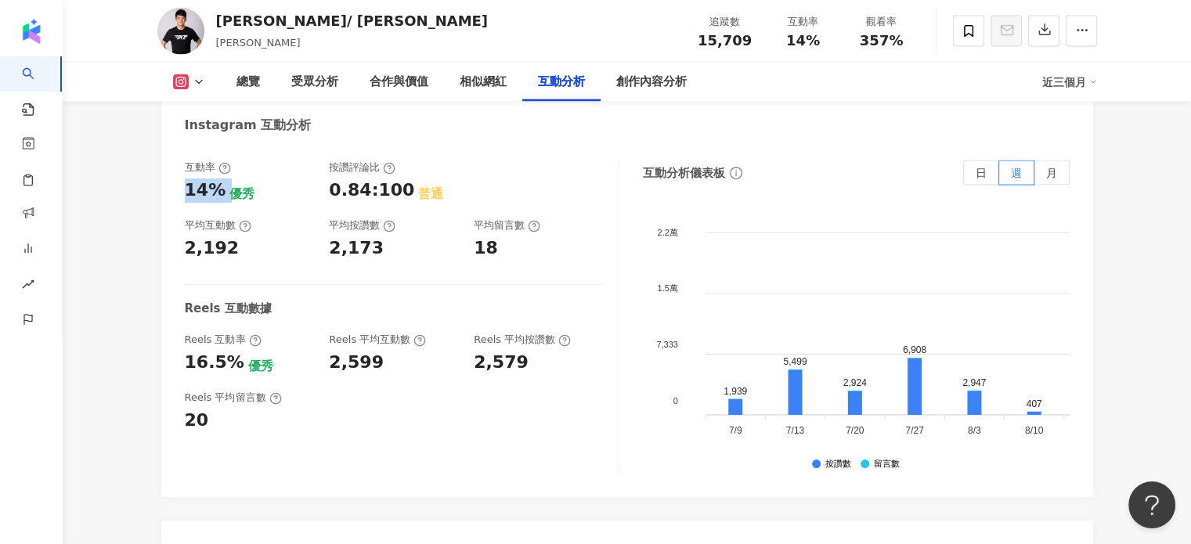
drag, startPoint x: 225, startPoint y: 165, endPoint x: 180, endPoint y: 157, distance: 45.3
click at [180, 157] on div "互動率 14% 優秀 按讚評論比 0.84:100 普通 平均互動數 2,192 平均按讚數 2,173 平均留言數 18 Reels 互動數據 Reels …" at bounding box center [627, 321] width 932 height 352
copy div "14%"
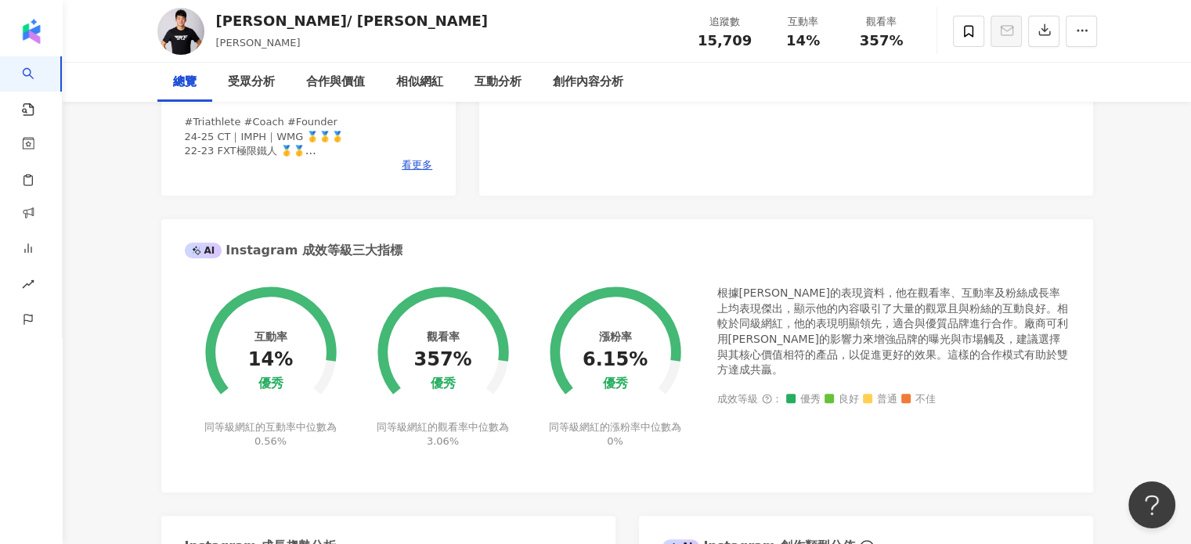
scroll to position [0, 0]
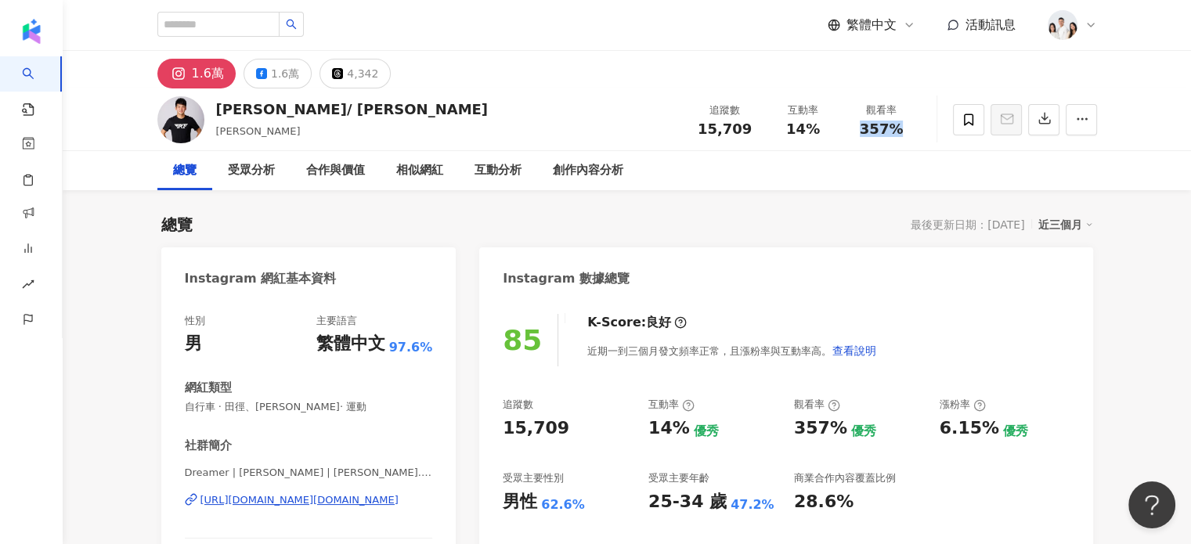
drag, startPoint x: 889, startPoint y: 134, endPoint x: 860, endPoint y: 130, distance: 28.5
click at [860, 130] on div "357%" at bounding box center [882, 129] width 60 height 16
copy span "357%"
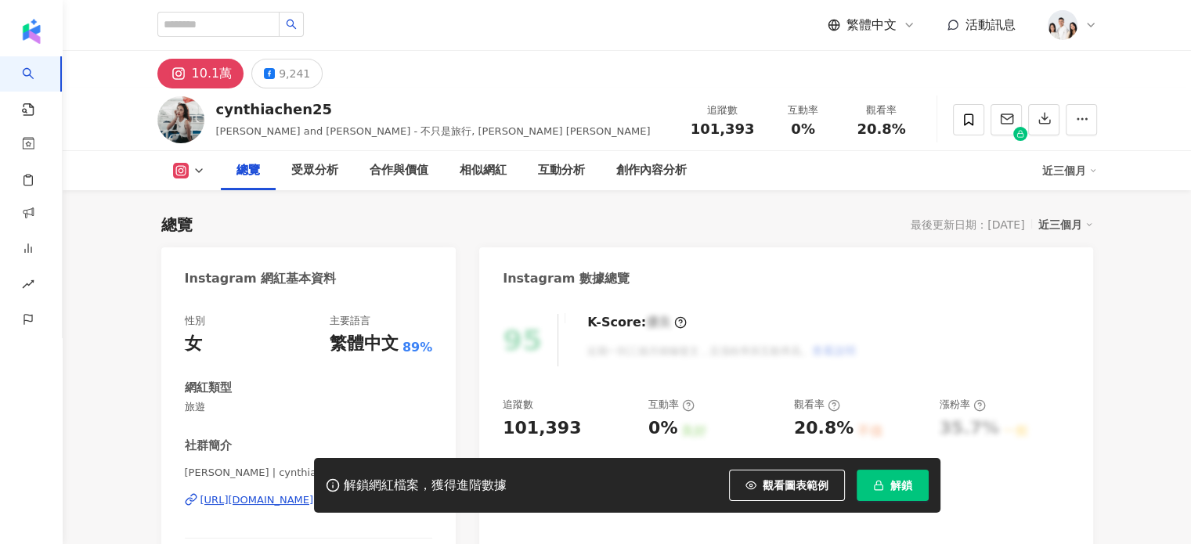
drag, startPoint x: 0, startPoint y: 0, endPoint x: 877, endPoint y: 468, distance: 994.1
click at [876, 481] on icon "button" at bounding box center [878, 485] width 11 height 11
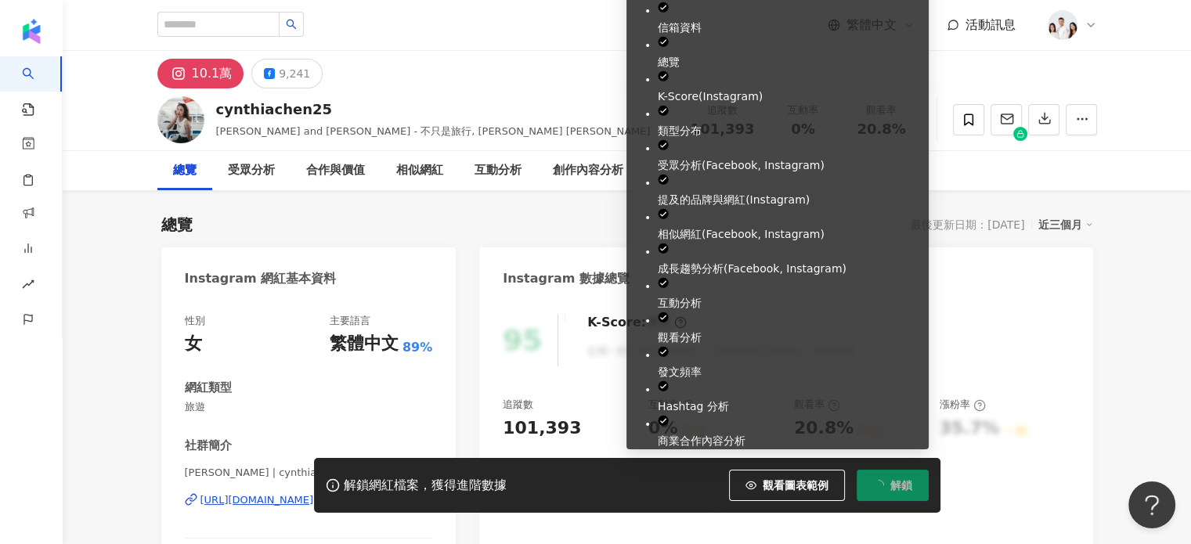
scroll to position [96, 0]
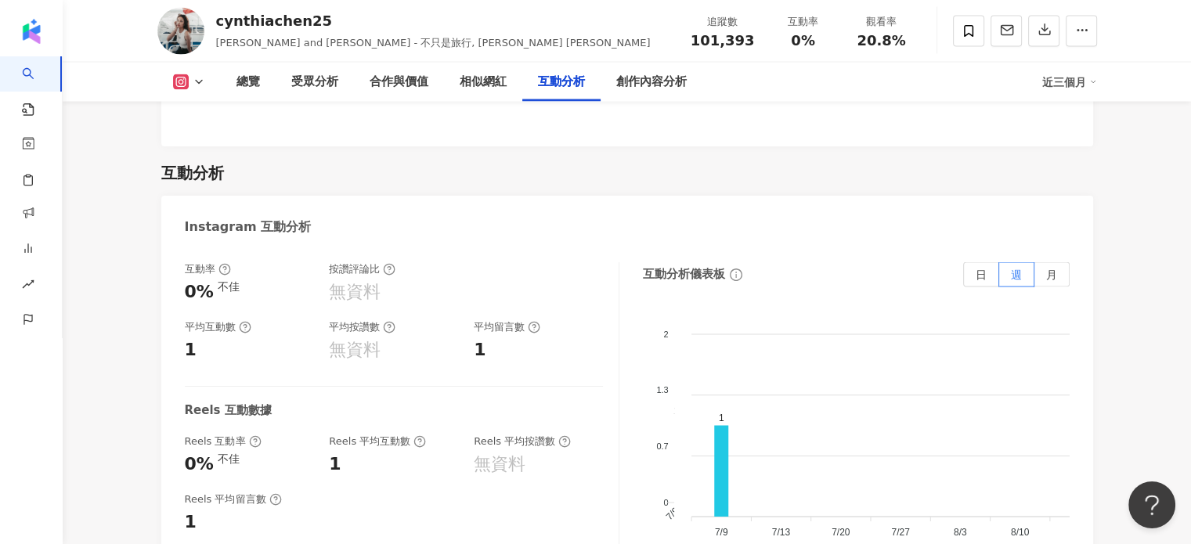
scroll to position [3054, 0]
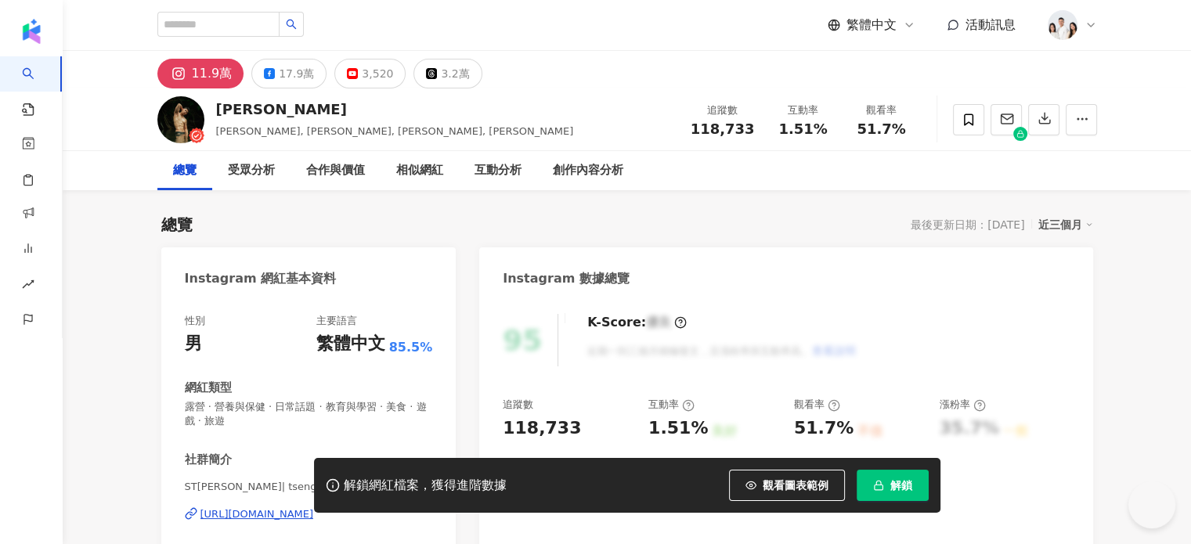
click at [897, 473] on button "解鎖" at bounding box center [893, 485] width 72 height 31
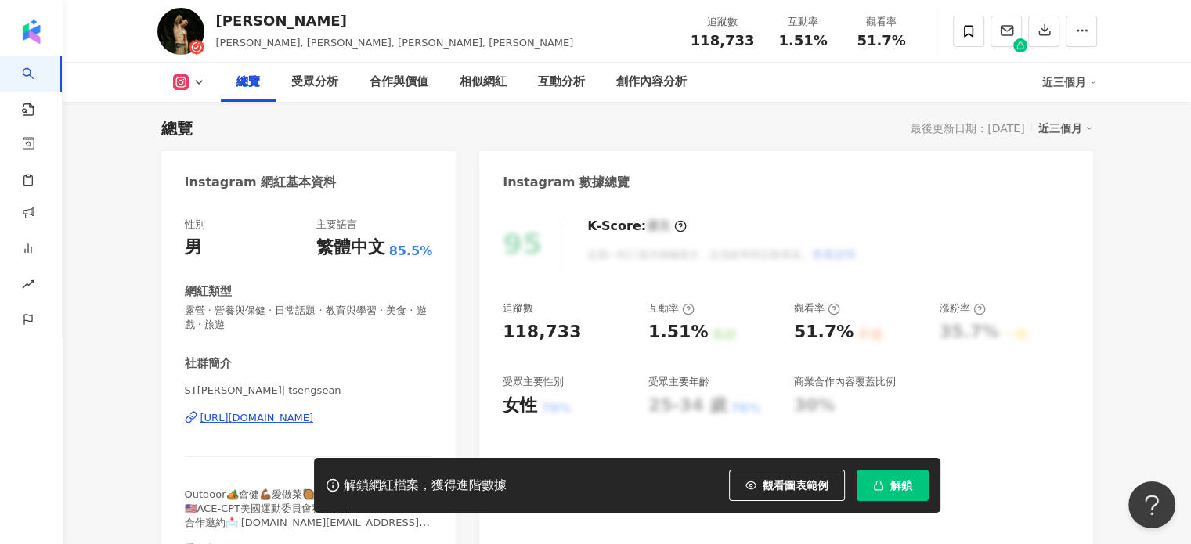
scroll to position [331, 0]
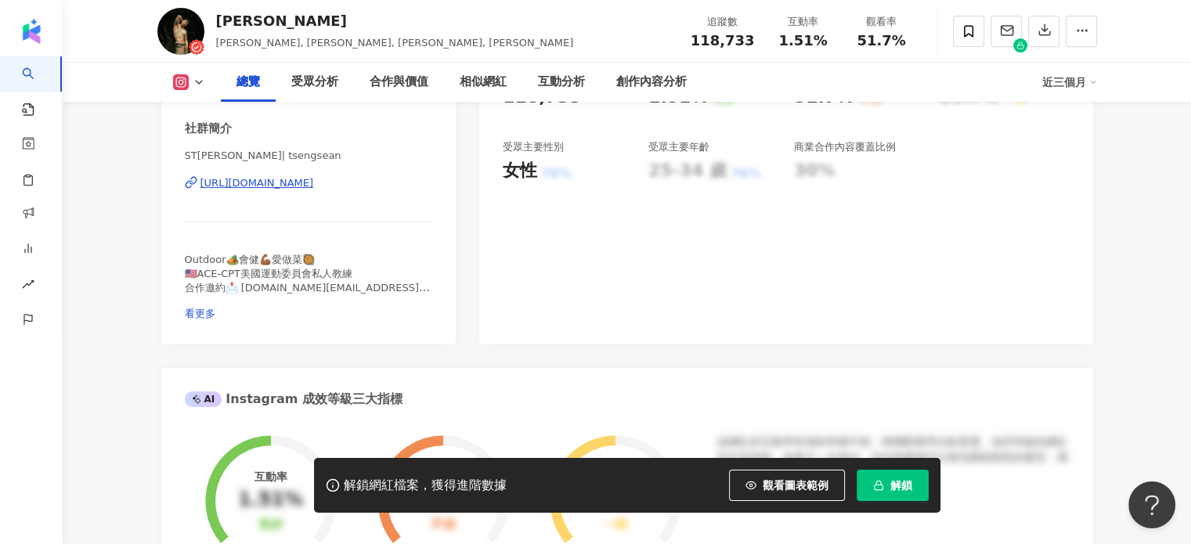
click at [896, 486] on span "解鎖" at bounding box center [901, 485] width 22 height 13
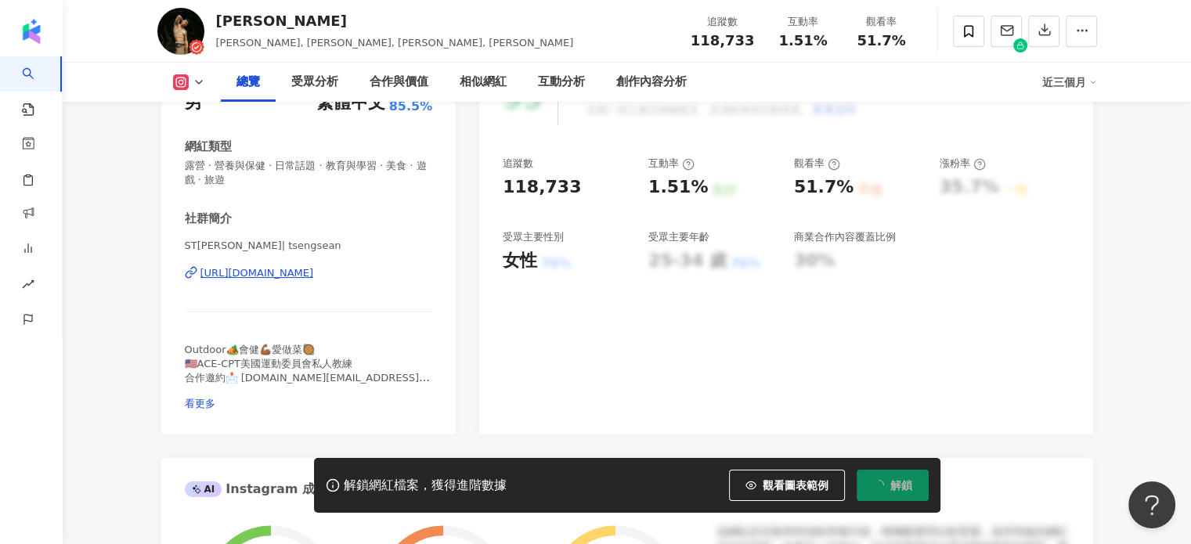
scroll to position [313, 0]
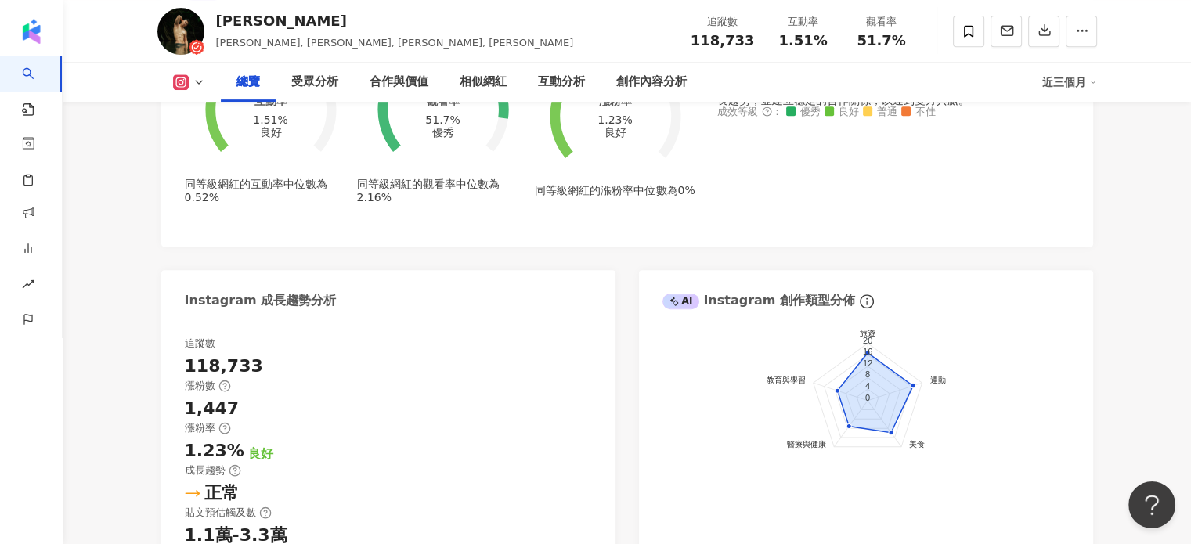
scroll to position [566, 0]
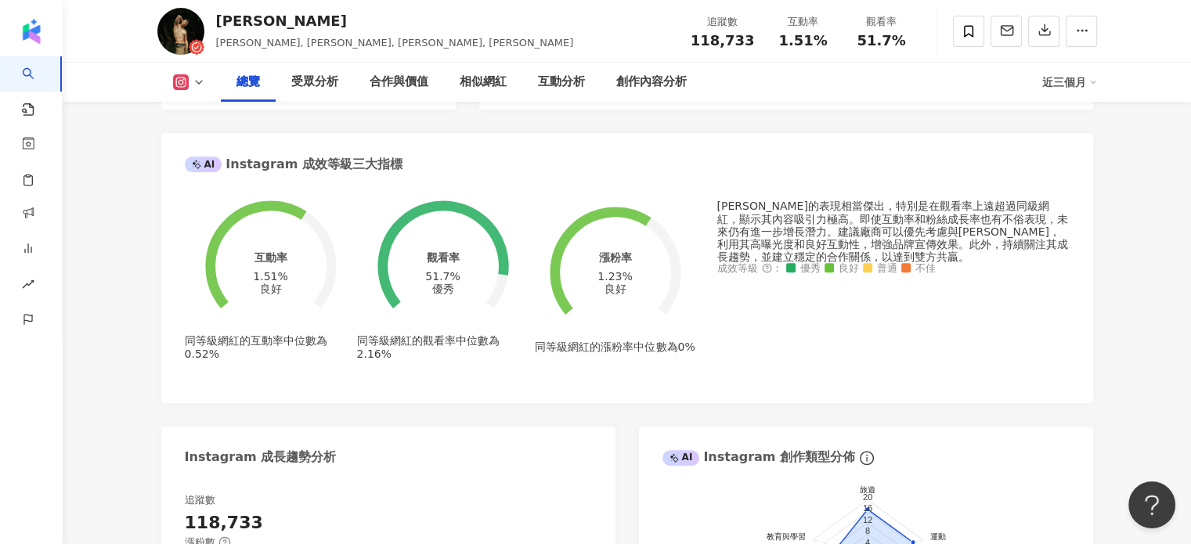
drag, startPoint x: 406, startPoint y: 264, endPoint x: 479, endPoint y: 265, distance: 73.6
click at [488, 271] on circle at bounding box center [442, 266] width 111 height 111
drag, startPoint x: 474, startPoint y: 264, endPoint x: 407, endPoint y: 257, distance: 67.7
click at [407, 257] on circle at bounding box center [442, 266] width 111 height 111
drag, startPoint x: 418, startPoint y: 254, endPoint x: 477, endPoint y: 260, distance: 59.1
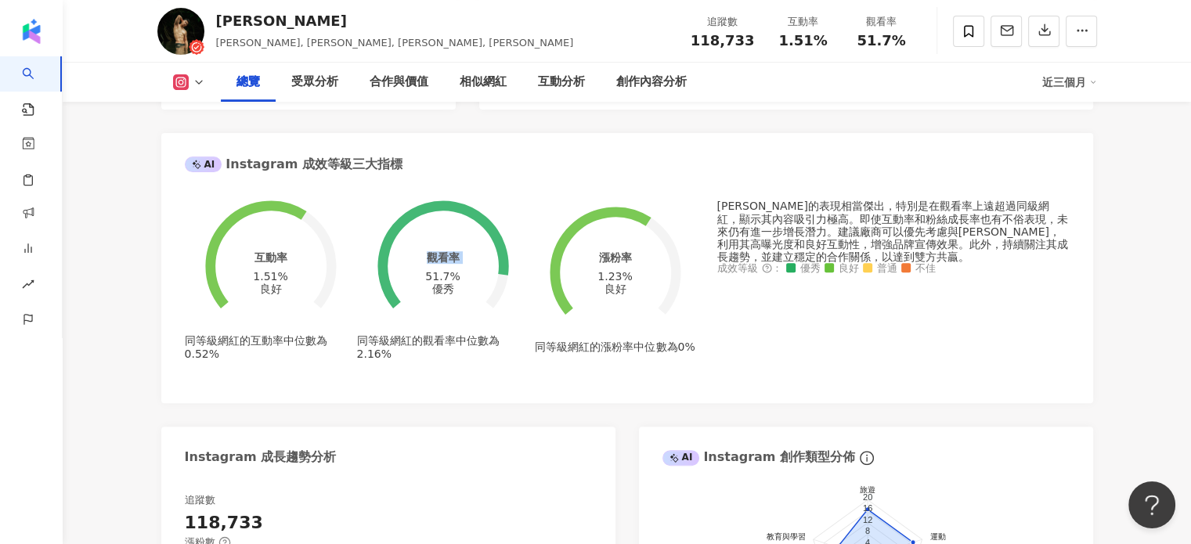
click at [477, 260] on div "觀看率 51.7% 優秀 同等級網紅的觀看率中位數為 2.16%" at bounding box center [443, 269] width 172 height 179
copy div "觀看率"
drag, startPoint x: 489, startPoint y: 257, endPoint x: 449, endPoint y: 273, distance: 42.5
click at [488, 257] on circle at bounding box center [442, 266] width 111 height 111
click at [433, 272] on div "51.7%" at bounding box center [442, 276] width 34 height 13
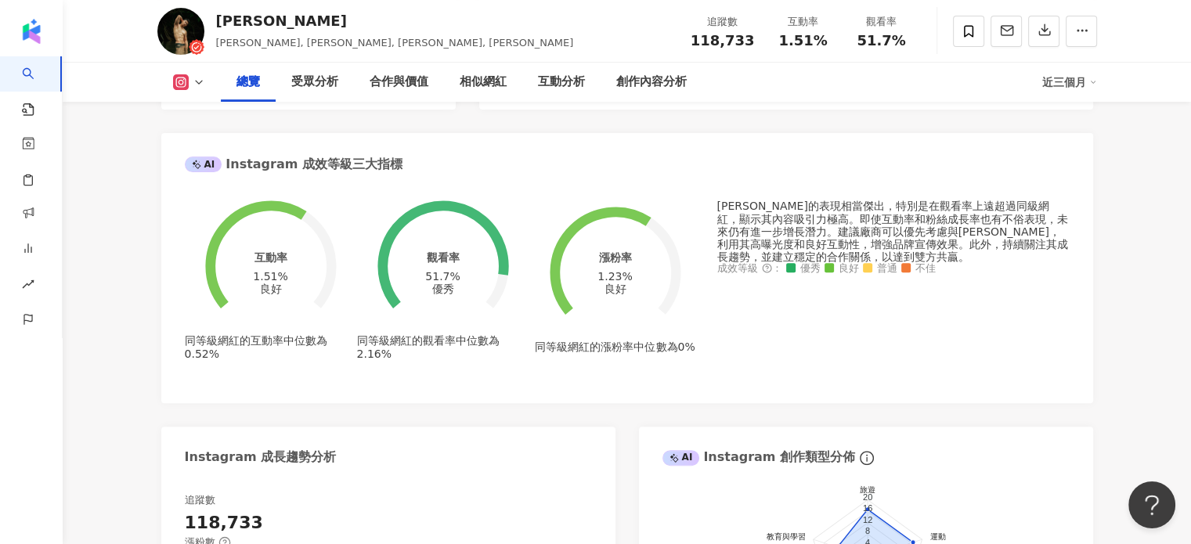
click at [425, 270] on div "51.7%" at bounding box center [442, 276] width 34 height 13
drag, startPoint x: 414, startPoint y: 262, endPoint x: 468, endPoint y: 262, distance: 54.0
click at [460, 270] on div "51.7%" at bounding box center [442, 276] width 34 height 13
copy div "51.7%"
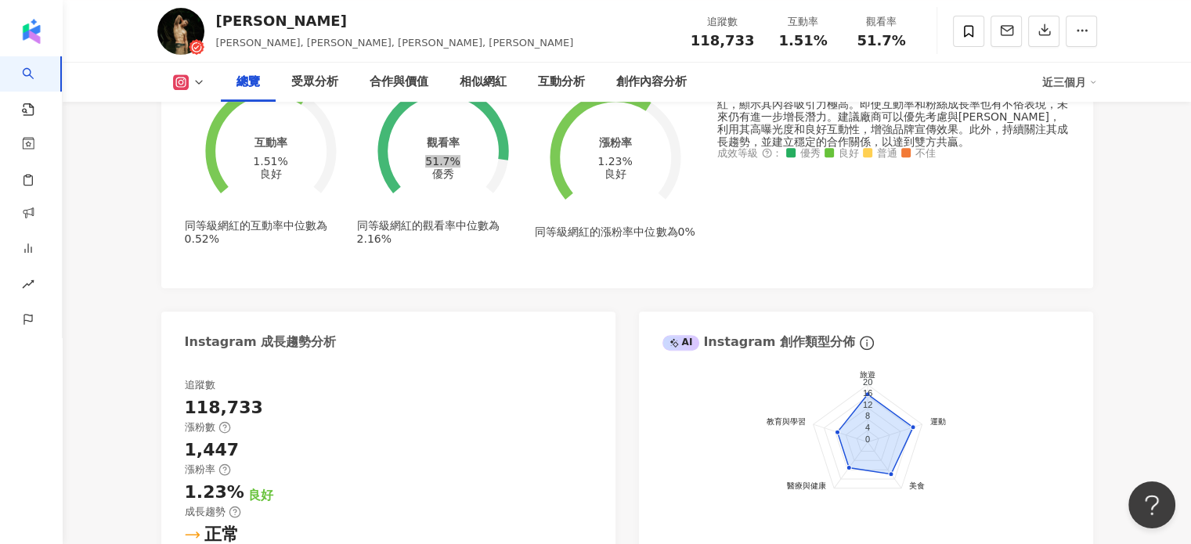
scroll to position [783, 0]
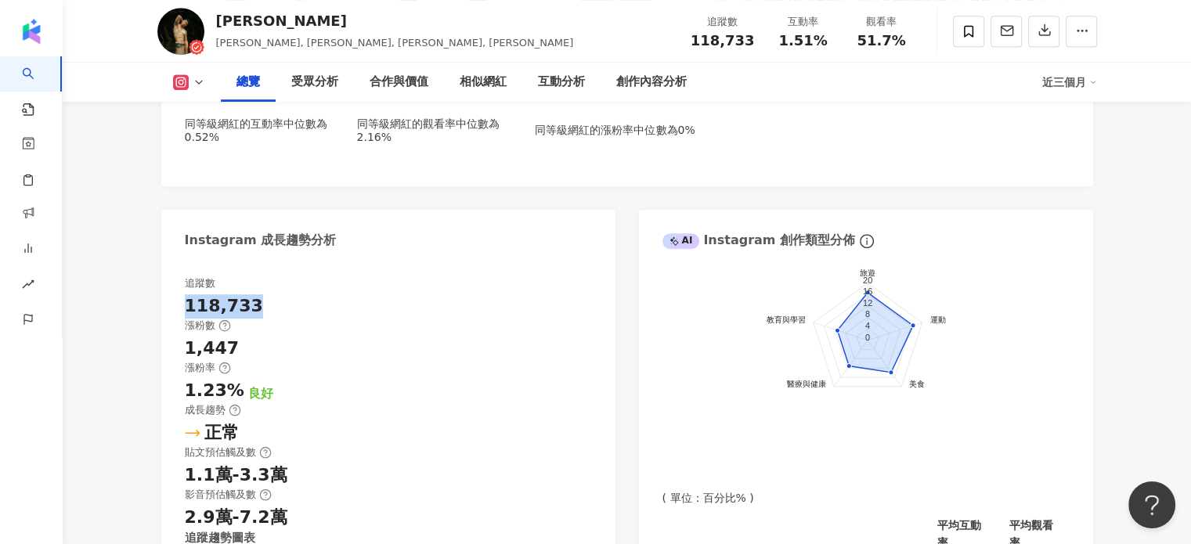
drag, startPoint x: 260, startPoint y: 298, endPoint x: 180, endPoint y: 303, distance: 80.0
copy div "118,733"
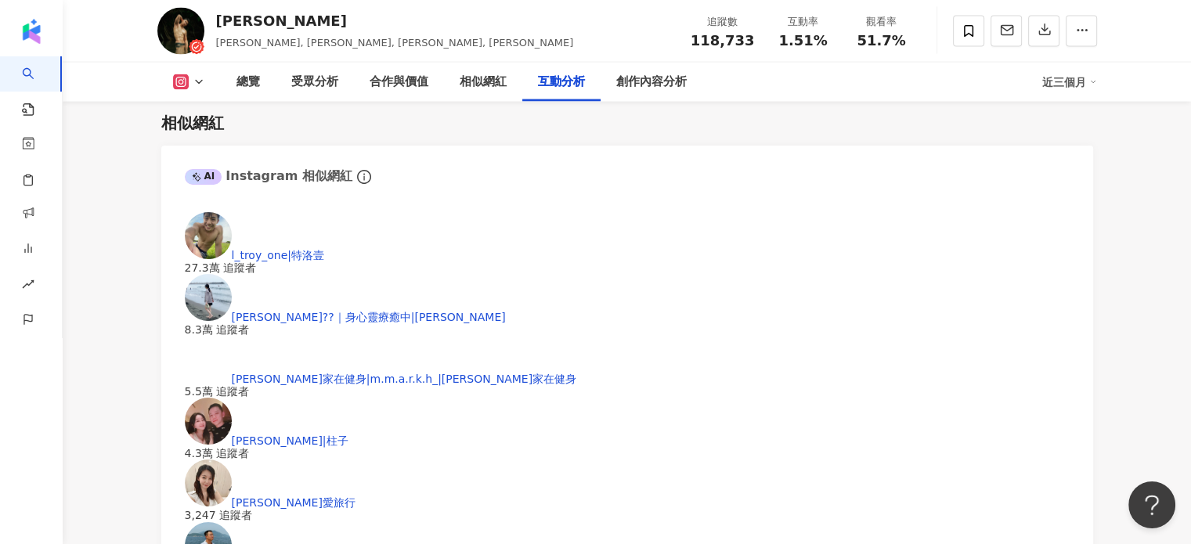
scroll to position [3210, 0]
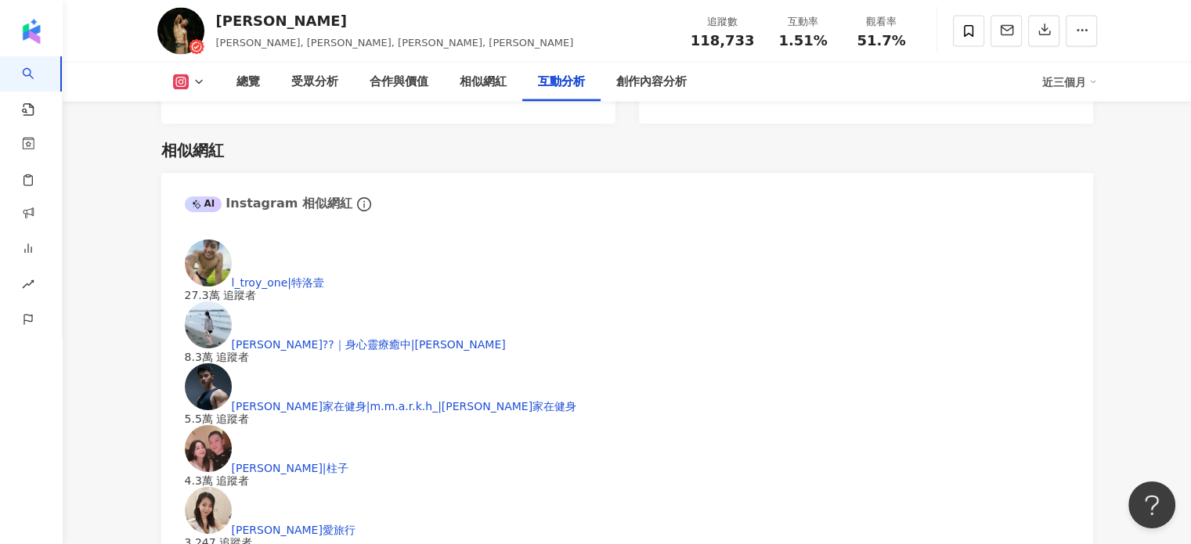
drag, startPoint x: 241, startPoint y: 312, endPoint x: 174, endPoint y: 311, distance: 67.4
copy div "1.37%"
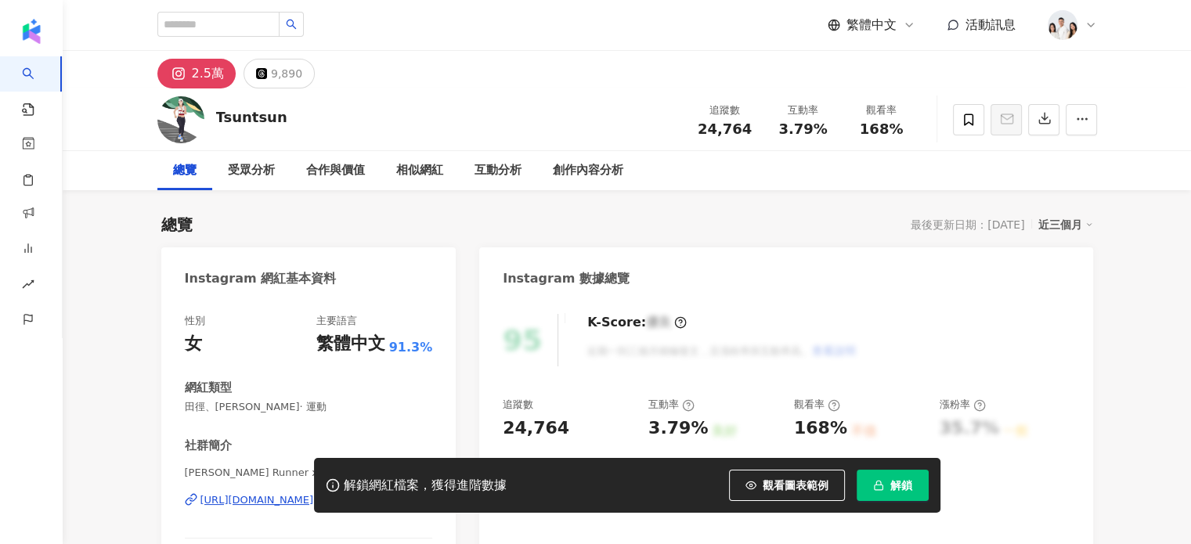
click at [900, 485] on span "解鎖" at bounding box center [901, 485] width 22 height 13
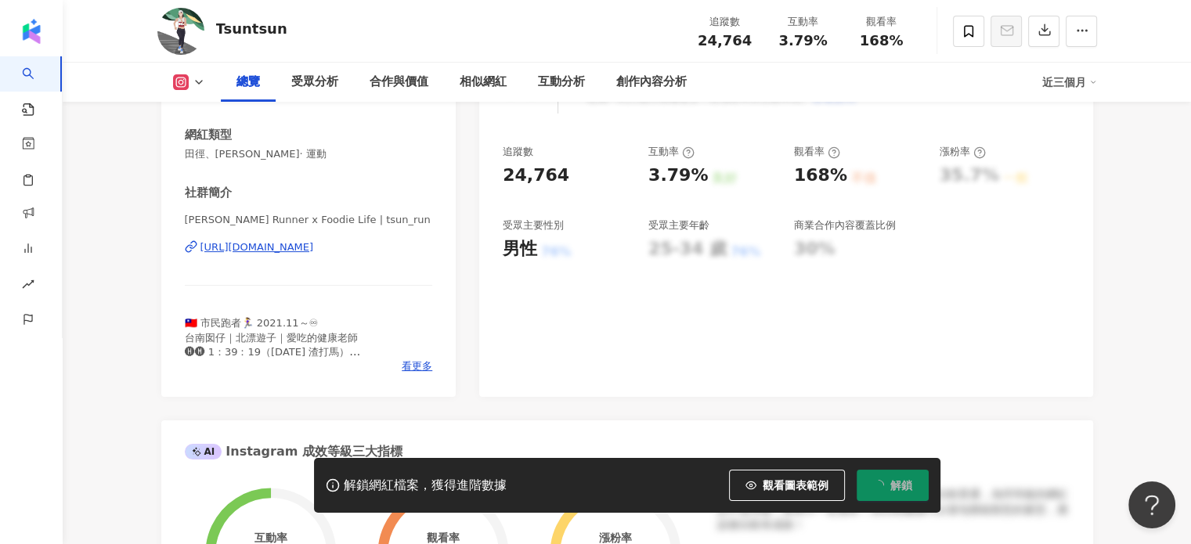
scroll to position [96, 0]
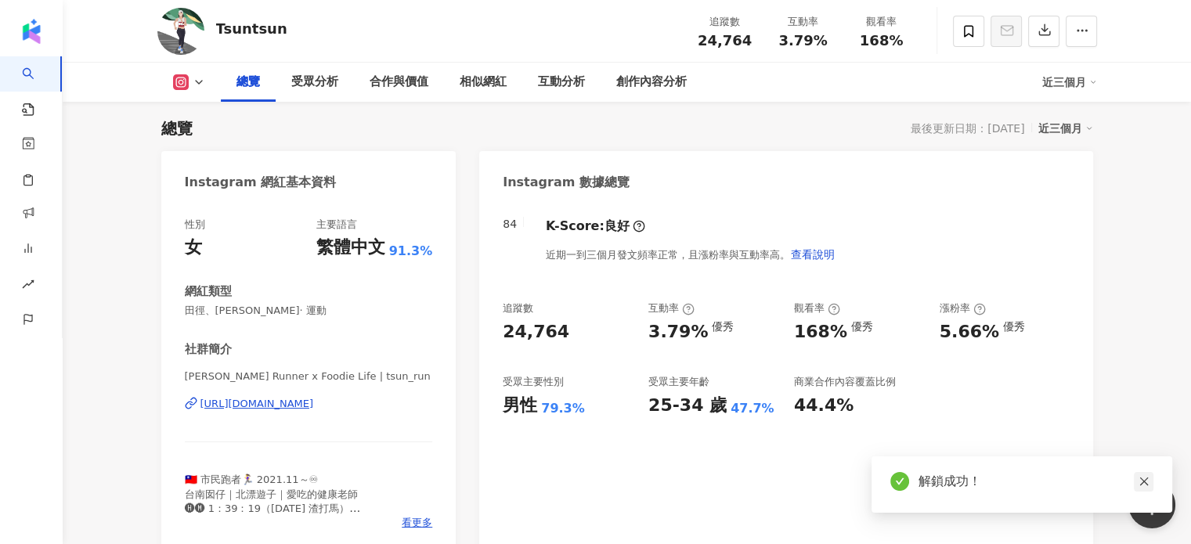
click at [1140, 485] on icon "close" at bounding box center [1143, 482] width 9 height 9
click at [1145, 483] on icon "close" at bounding box center [1143, 481] width 11 height 11
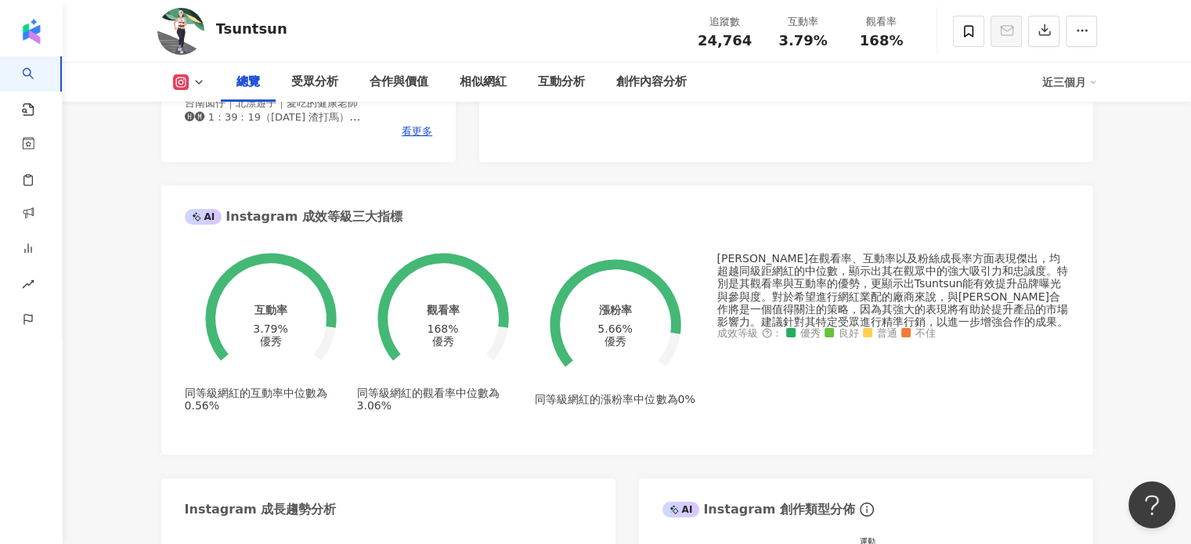
drag, startPoint x: 304, startPoint y: 331, endPoint x: 243, endPoint y: 326, distance: 61.3
click at [243, 326] on div "互動率 3.79% 優秀 同等級網紅的互動率中位數為 0.56%" at bounding box center [271, 322] width 172 height 179
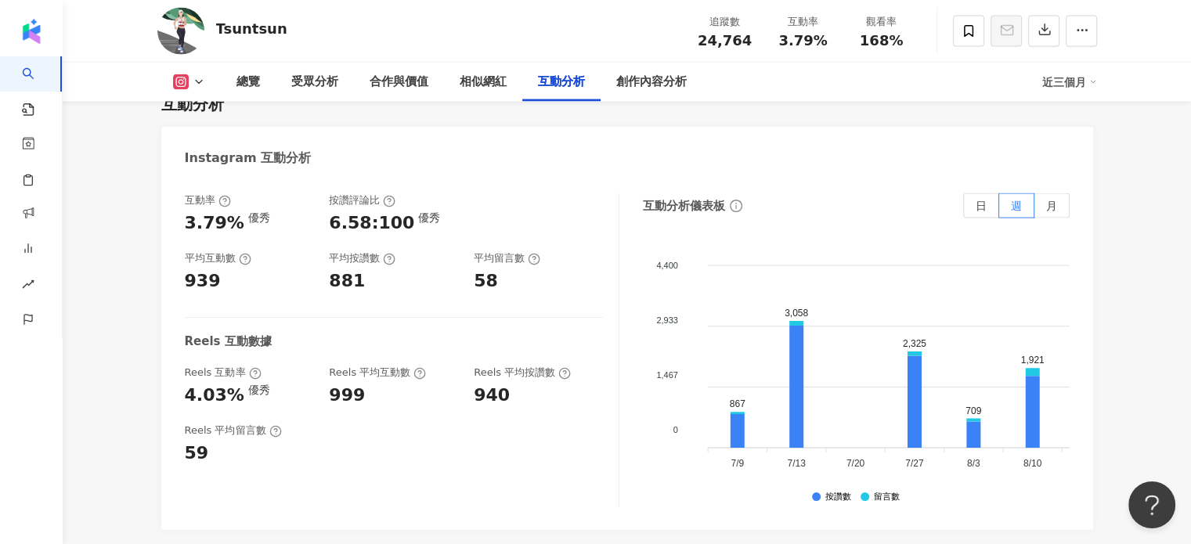
scroll to position [3054, 0]
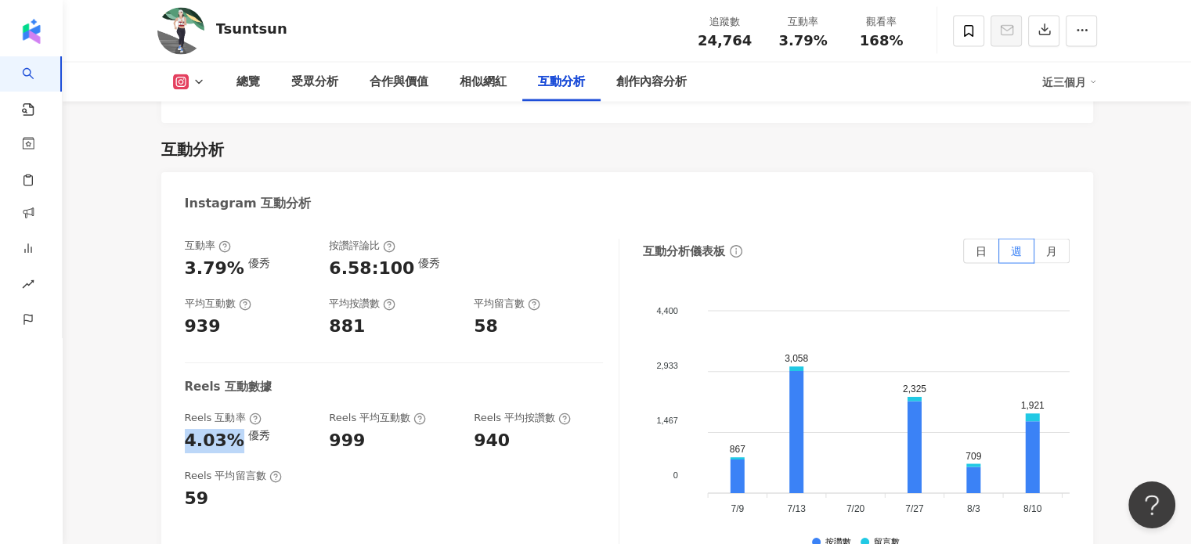
drag, startPoint x: 233, startPoint y: 435, endPoint x: 182, endPoint y: 437, distance: 50.2
click at [182, 437] on div "互動率 3.79% 優秀 按讚評論比 6.58:100 優秀 平均互動數 939 平均按讚數 881 平均留言數 58 Reels 互動數據 Reels 互動…" at bounding box center [627, 399] width 932 height 352
copy div "4.03%"
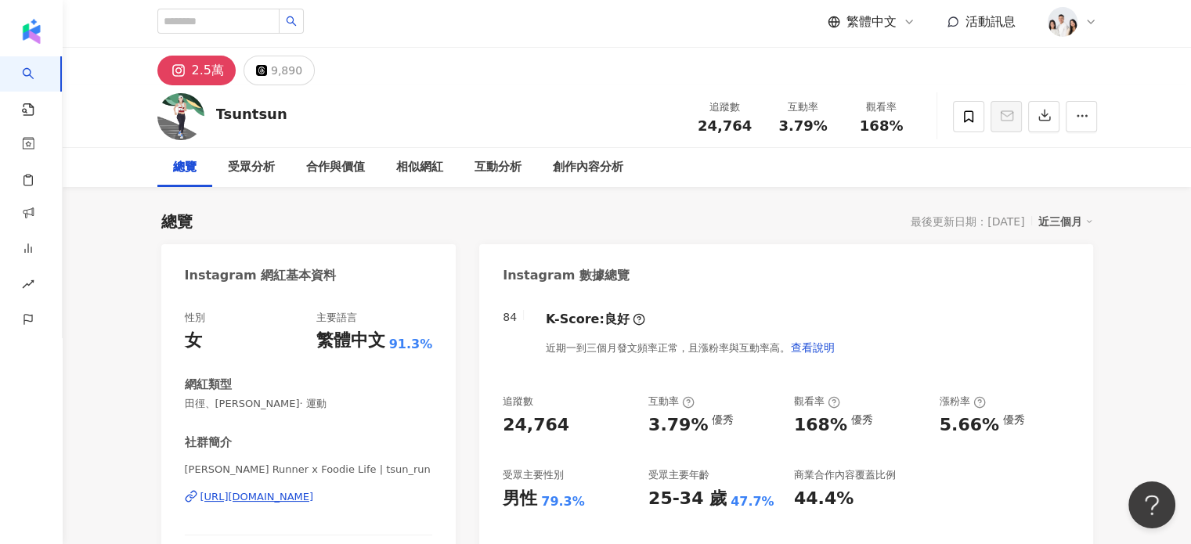
scroll to position [0, 0]
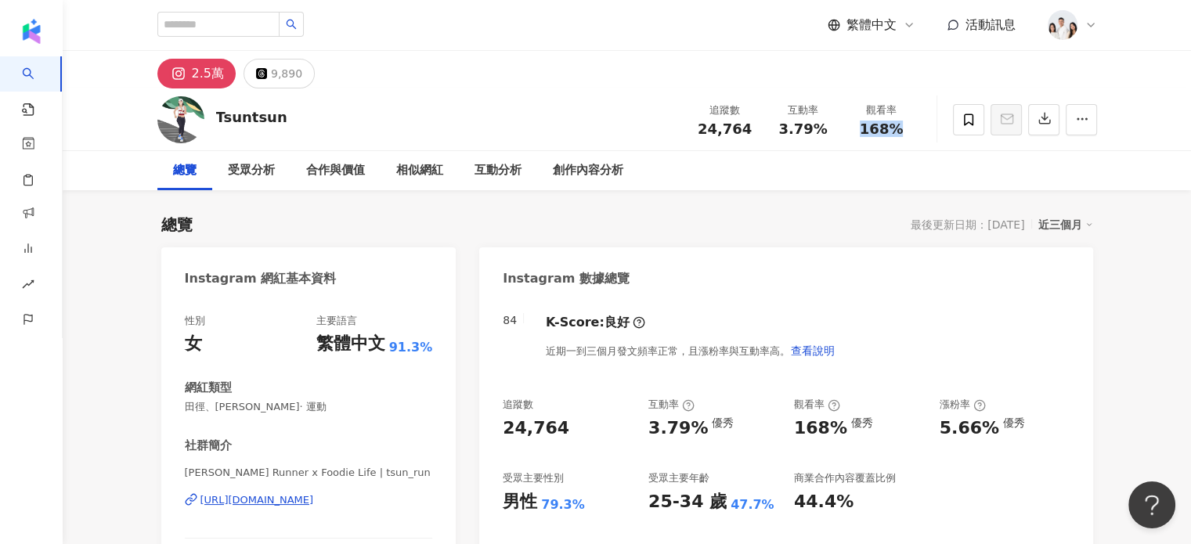
drag, startPoint x: 900, startPoint y: 136, endPoint x: 855, endPoint y: 135, distance: 44.6
click at [855, 135] on div "[PERSON_NAME] 追蹤數 24,764 互動率 3.79% 觀看率 168%" at bounding box center [627, 119] width 1002 height 62
copy span "168%"
